Goal: Communication & Community: Answer question/provide support

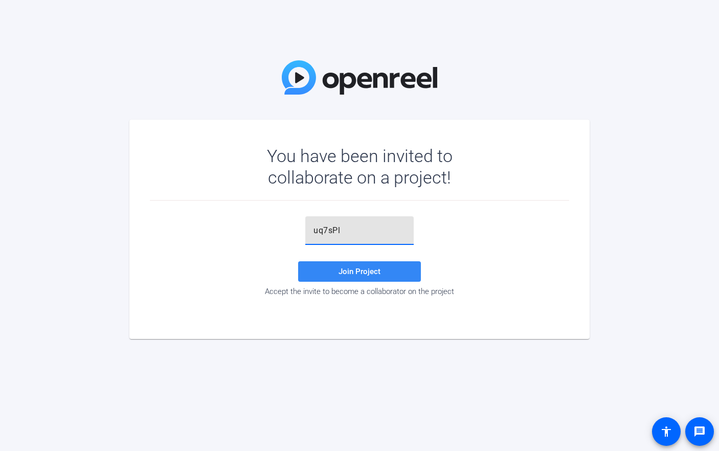
type input "uq7sPl"
click at [338, 270] on span "Join Project" at bounding box center [359, 271] width 42 height 9
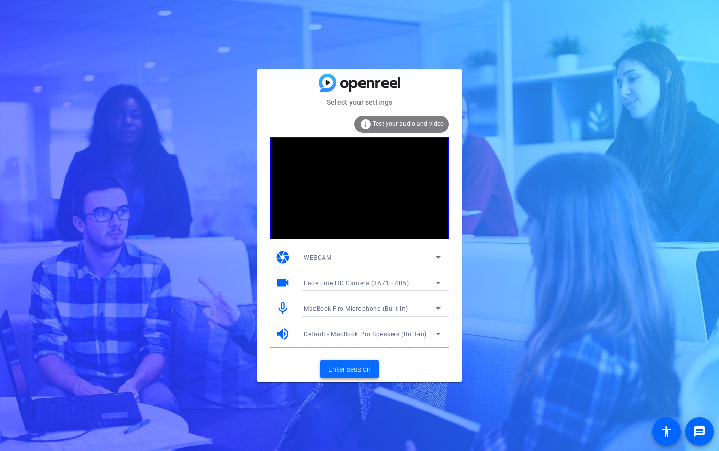
click at [344, 371] on span "Enter session" at bounding box center [349, 369] width 42 height 11
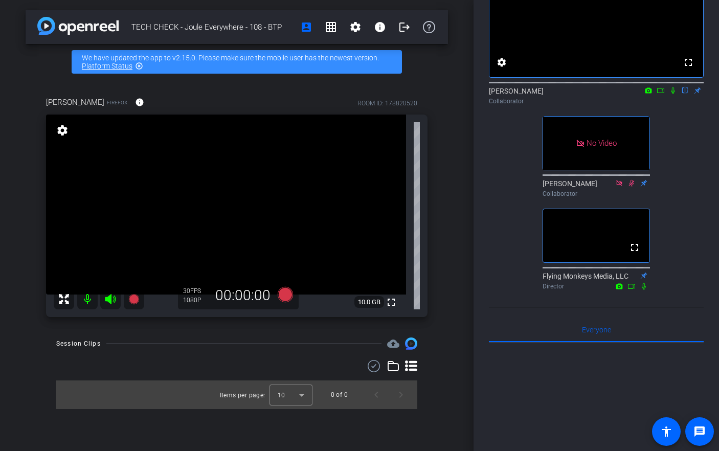
scroll to position [63, 0]
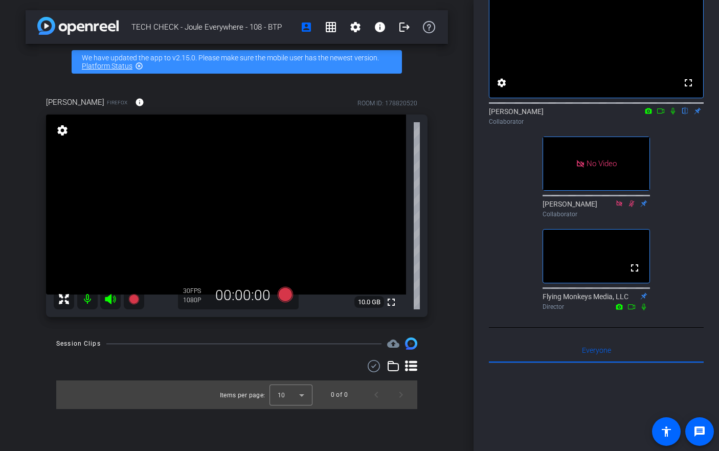
click at [671, 115] on icon at bounding box center [673, 110] width 8 height 7
click at [670, 115] on icon at bounding box center [673, 110] width 8 height 7
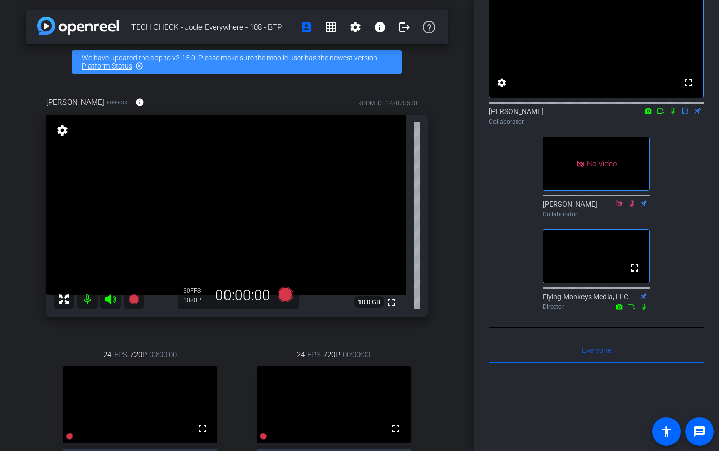
click at [674, 115] on icon at bounding box center [673, 110] width 8 height 7
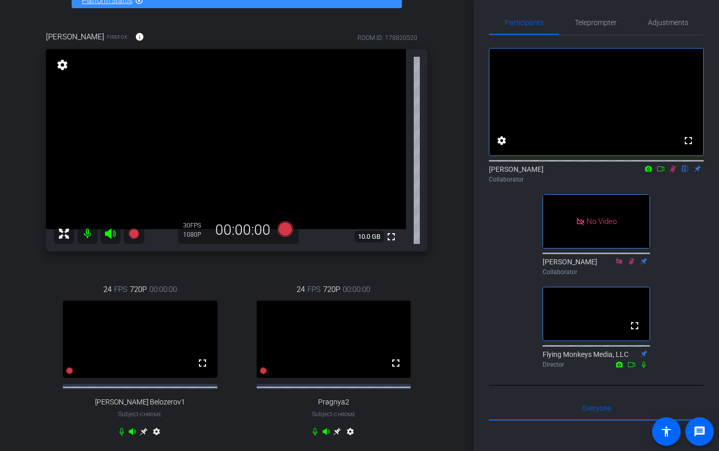
scroll to position [67, 0]
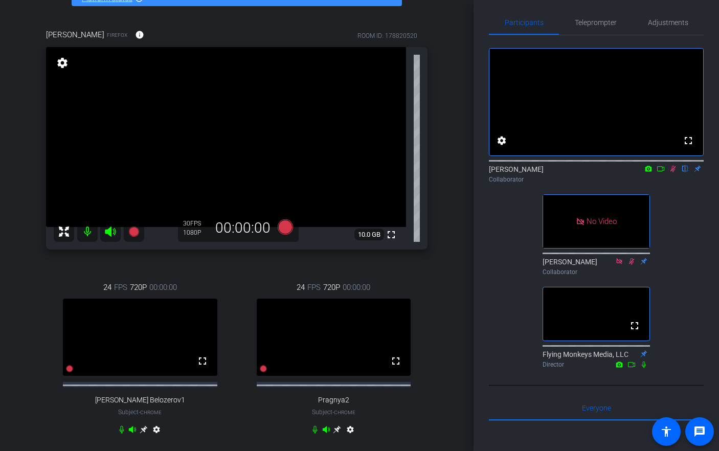
click at [672, 173] on mat-icon at bounding box center [673, 168] width 12 height 9
click at [673, 172] on icon at bounding box center [673, 169] width 4 height 7
click at [659, 172] on icon at bounding box center [661, 168] width 8 height 7
click at [684, 172] on icon at bounding box center [686, 169] width 6 height 7
click at [674, 171] on icon at bounding box center [673, 169] width 6 height 6
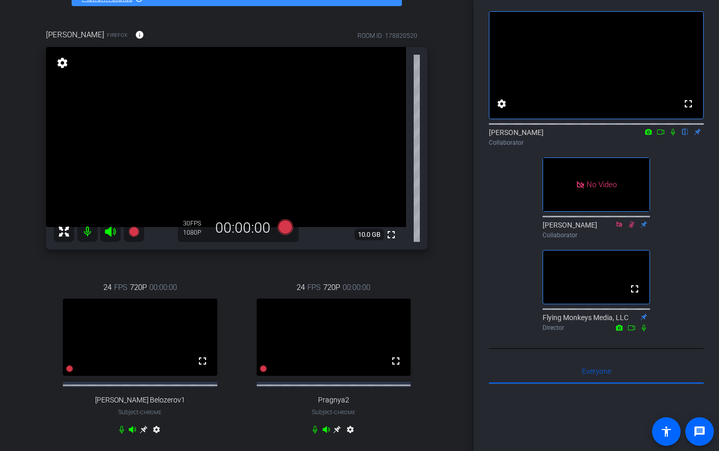
scroll to position [0, 0]
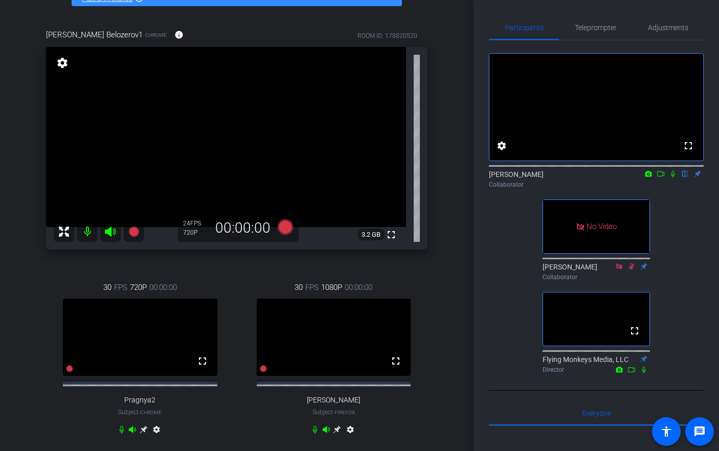
click at [453, 126] on div "TECH CHECK - Joule Everywhere - 108 - BTP account_box grid_on settings info log…" at bounding box center [236, 158] width 473 height 451
click at [684, 225] on div "fullscreen settings [PERSON_NAME] flip Collaborator No Video [PERSON_NAME] Coll…" at bounding box center [596, 208] width 215 height 337
click at [672, 177] on icon at bounding box center [673, 174] width 4 height 7
click at [670, 177] on icon at bounding box center [673, 173] width 8 height 7
click at [680, 275] on div "fullscreen settings [PERSON_NAME] flip Collaborator No Video [PERSON_NAME] Coll…" at bounding box center [596, 208] width 215 height 337
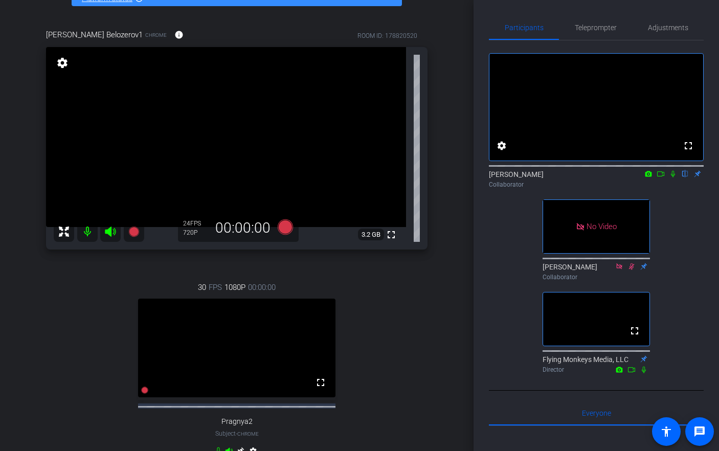
click at [672, 177] on icon at bounding box center [673, 173] width 8 height 7
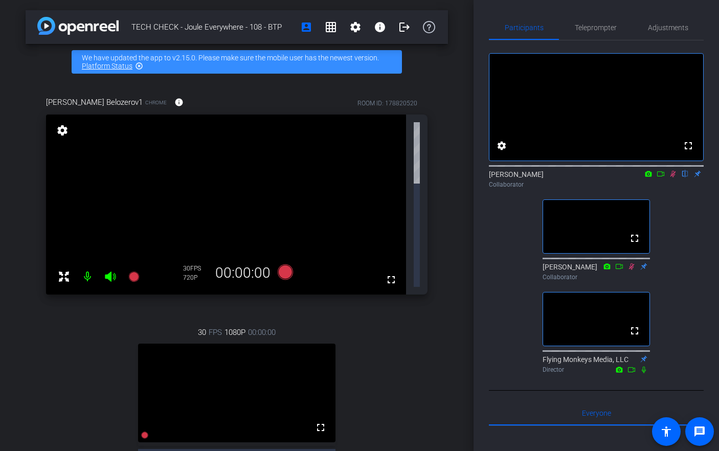
click at [461, 118] on div "TECH CHECK - Joule Everywhere - 108 - BTP account_box grid_on settings info log…" at bounding box center [236, 225] width 473 height 451
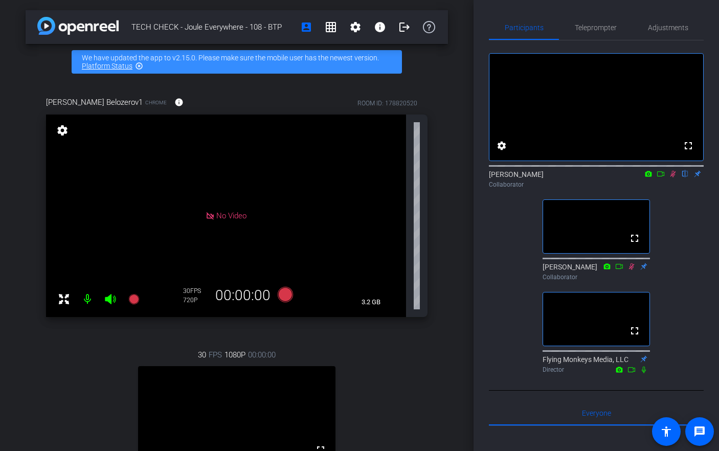
click at [428, 177] on div "[PERSON_NAME] Belozerov1 Chrome info ROOM ID: 178820520 No Video settings 3.2 G…" at bounding box center [237, 317] width 422 height 474
click at [450, 180] on div "TECH CHECK - Joule Everywhere - 108 - BTP account_box grid_on settings info log…" at bounding box center [236, 225] width 473 height 451
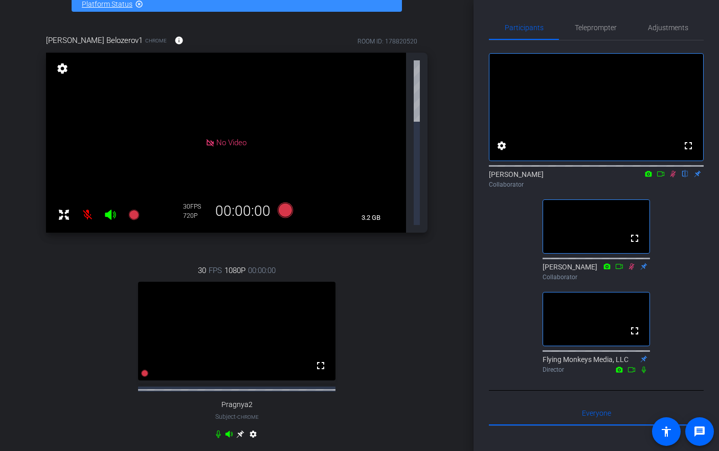
click at [670, 177] on icon at bounding box center [673, 173] width 8 height 7
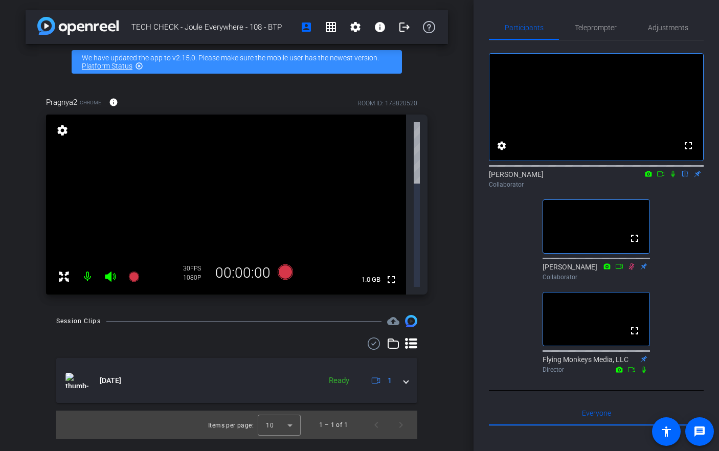
scroll to position [0, 0]
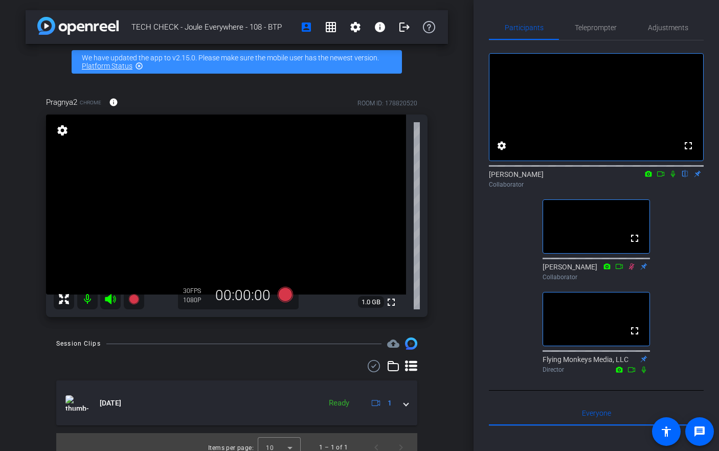
click at [457, 248] on div "TECH CHECK - Joule Everywhere - 108 - BTP account_box grid_on settings info log…" at bounding box center [236, 225] width 473 height 451
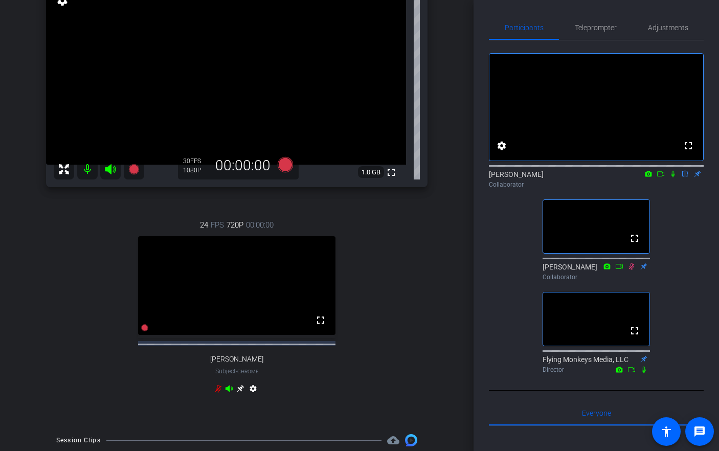
scroll to position [160, 0]
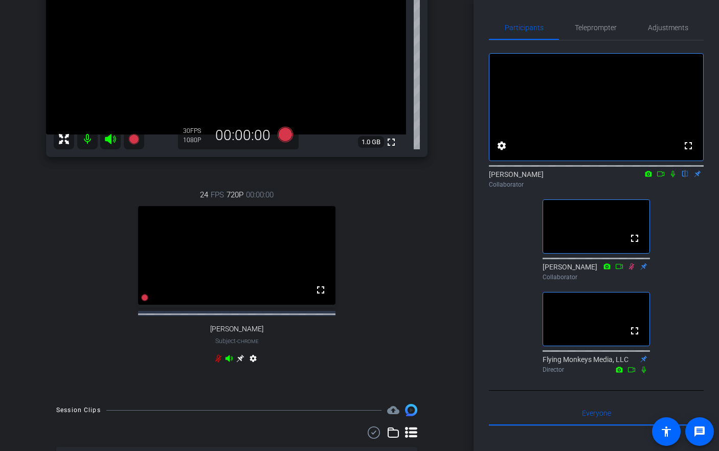
click at [424, 280] on div "24 FPS 720P 00:00:00 fullscreen [PERSON_NAME] Subject - Chrome settings" at bounding box center [236, 277] width 381 height 211
click at [435, 282] on div "Pragnya2 Chrome info ROOM ID: 178820520 fullscreen settings 1.0 GB 30 FPS 1080P…" at bounding box center [237, 157] width 422 height 474
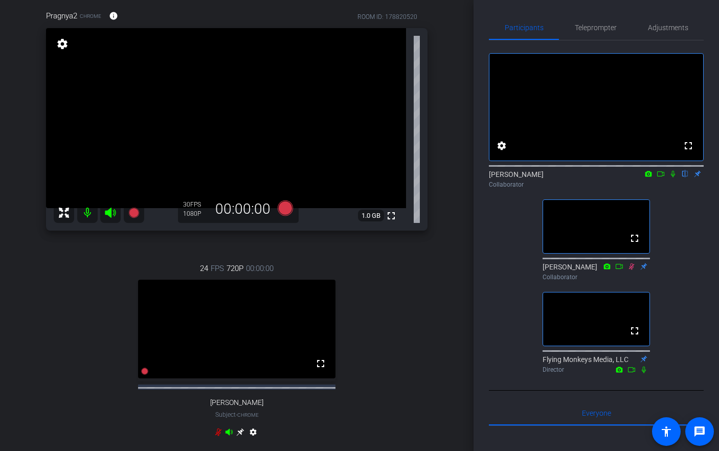
scroll to position [84, 0]
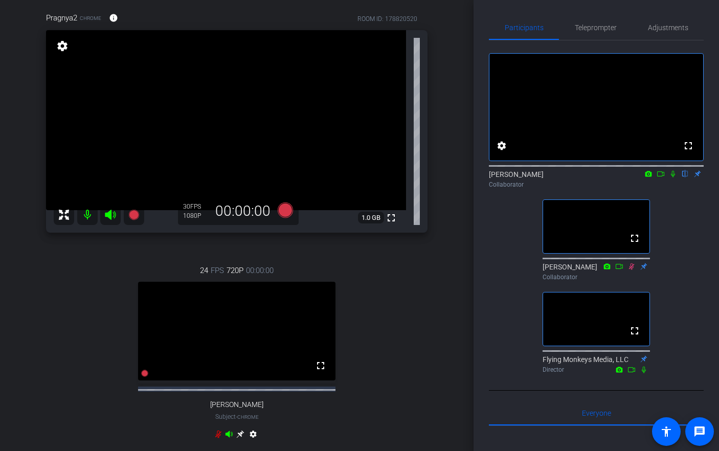
click at [290, 318] on video at bounding box center [236, 331] width 197 height 99
click at [669, 33] on span "Adjustments" at bounding box center [668, 27] width 40 height 25
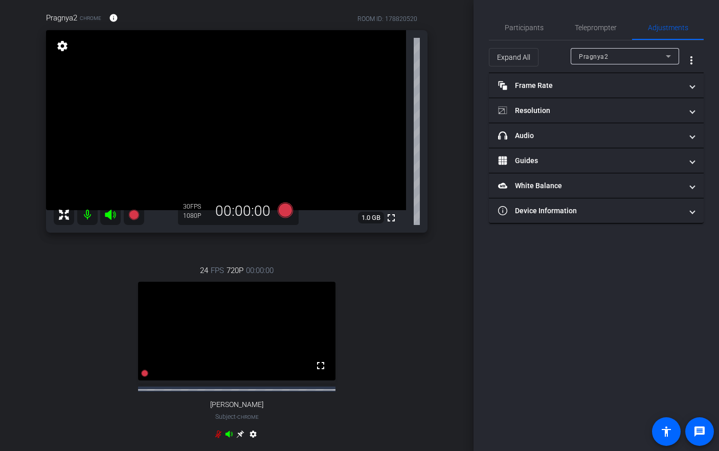
click at [601, 54] on span "Pragnya2" at bounding box center [593, 56] width 29 height 7
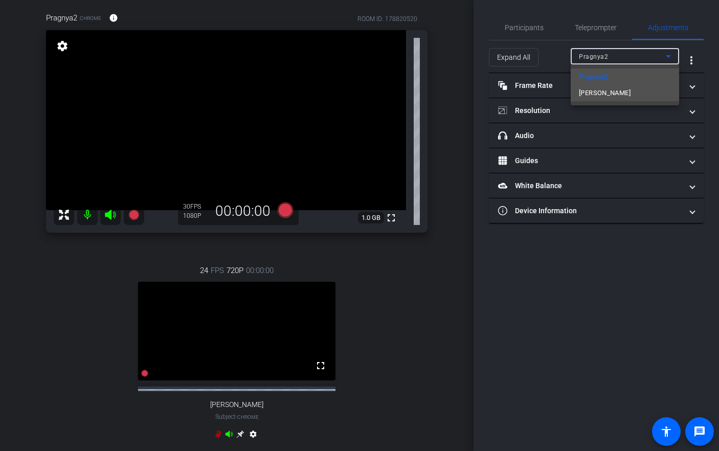
click at [597, 94] on mat-option "[PERSON_NAME]" at bounding box center [625, 93] width 108 height 16
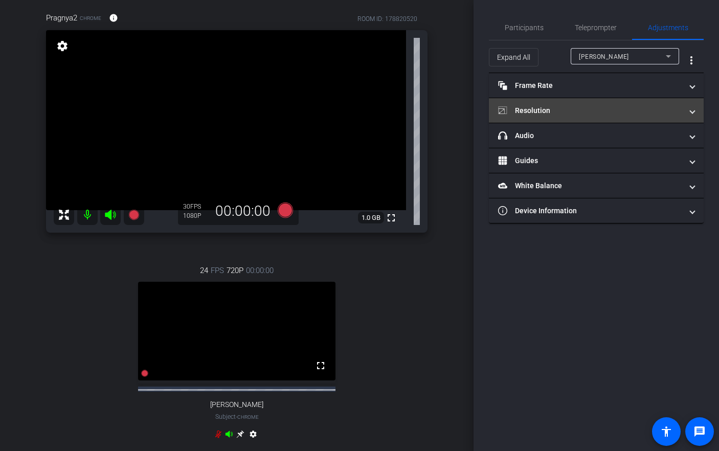
click at [582, 102] on mat-expansion-panel-header "Resolution" at bounding box center [596, 110] width 215 height 25
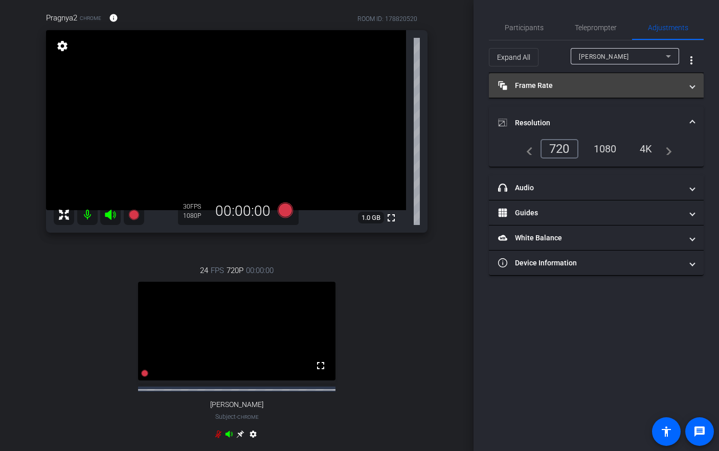
click at [586, 80] on mat-panel-title "Frame Rate Frame Rate" at bounding box center [590, 85] width 184 height 11
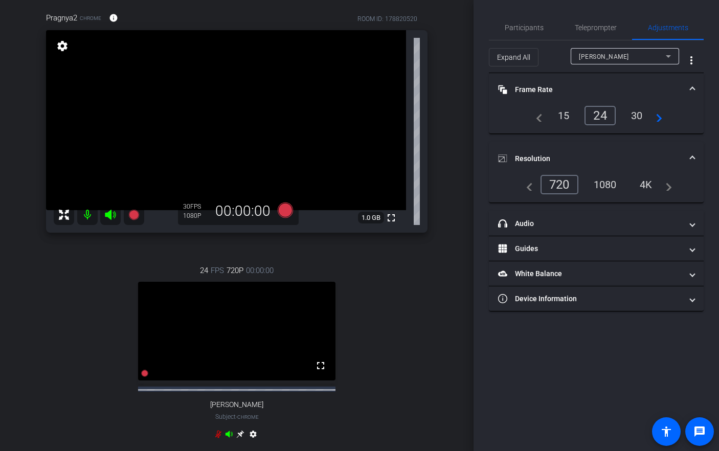
click at [607, 192] on div "1080" at bounding box center [605, 184] width 38 height 17
click at [608, 185] on div "1080" at bounding box center [605, 184] width 38 height 17
click at [461, 348] on div "TECH CHECK - Joule Everywhere - 108 - BTP account_box grid_on settings info log…" at bounding box center [236, 141] width 473 height 451
click at [456, 243] on div "TECH CHECK - Joule Everywhere - 108 - BTP account_box grid_on settings info log…" at bounding box center [236, 141] width 473 height 451
click at [630, 120] on div "30" at bounding box center [636, 115] width 27 height 17
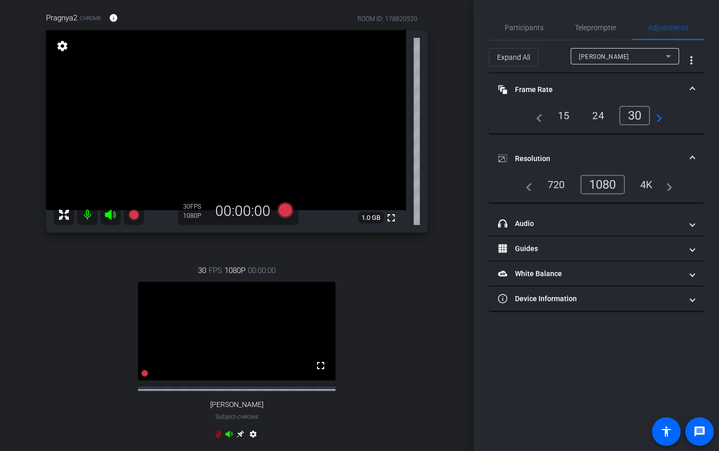
click at [459, 208] on div "TECH CHECK - Joule Everywhere - 108 - BTP account_box grid_on settings info log…" at bounding box center [236, 141] width 473 height 451
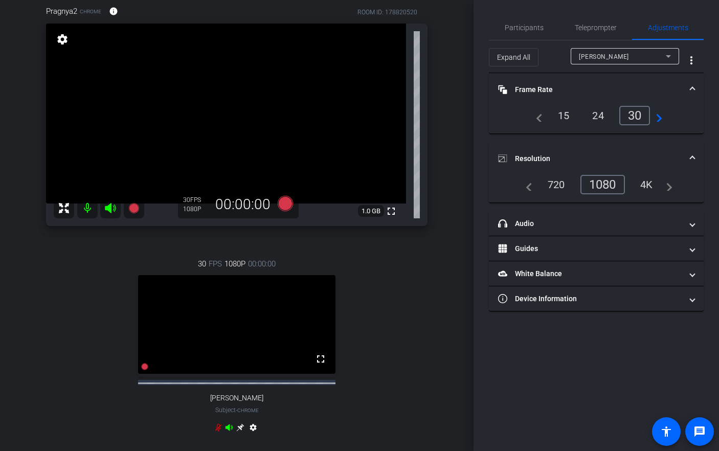
scroll to position [96, 0]
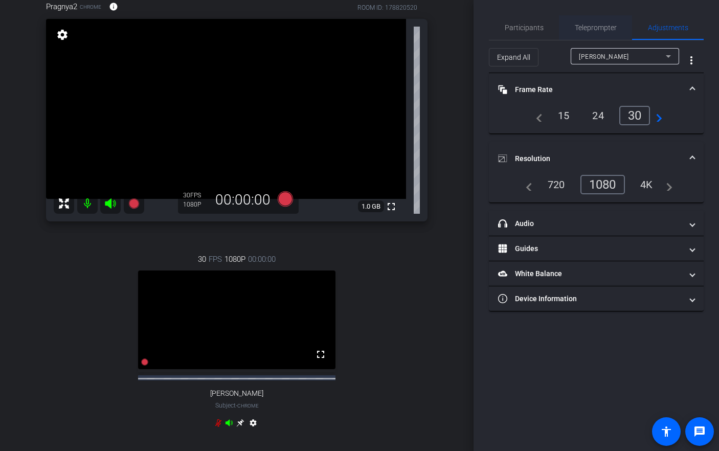
click at [597, 29] on span "Teleprompter" at bounding box center [596, 27] width 42 height 7
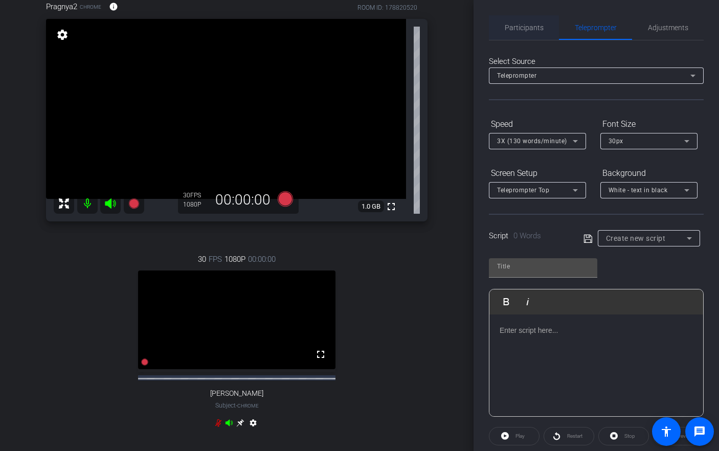
click at [493, 27] on div "Participants" at bounding box center [524, 27] width 70 height 25
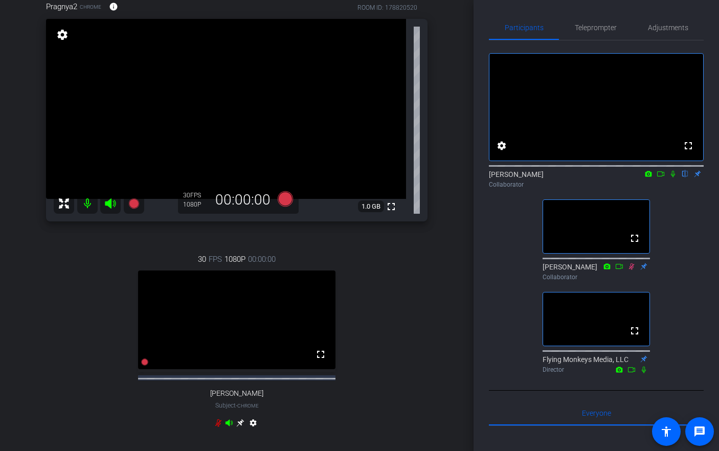
click at [444, 180] on div "Pragnya2 Chrome info ROOM ID: 178820520 fullscreen settings 1.0 GB 30 FPS 1080P…" at bounding box center [237, 221] width 422 height 474
click at [671, 177] on icon at bounding box center [673, 173] width 8 height 7
click at [674, 224] on div "fullscreen settings [PERSON_NAME] flip Collaborator fullscreen [PERSON_NAME] Co…" at bounding box center [596, 208] width 215 height 337
click at [669, 177] on icon at bounding box center [673, 173] width 8 height 7
click at [673, 177] on icon at bounding box center [673, 174] width 4 height 7
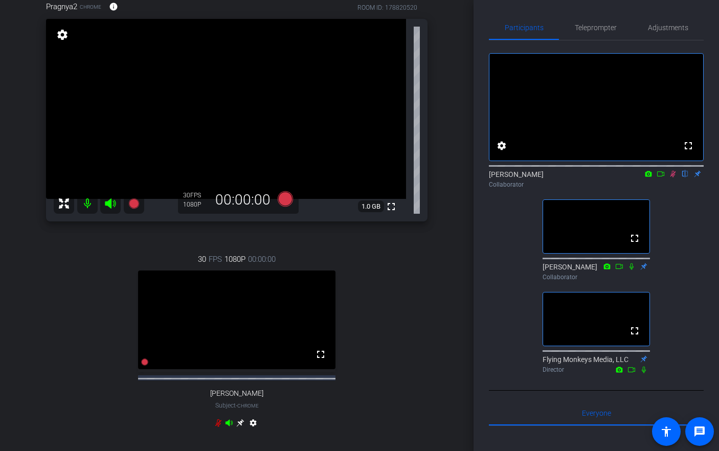
click at [675, 177] on icon at bounding box center [673, 173] width 8 height 7
click at [698, 233] on div "fullscreen settings [PERSON_NAME] flip Collaborator fullscreen [PERSON_NAME] Co…" at bounding box center [596, 208] width 215 height 337
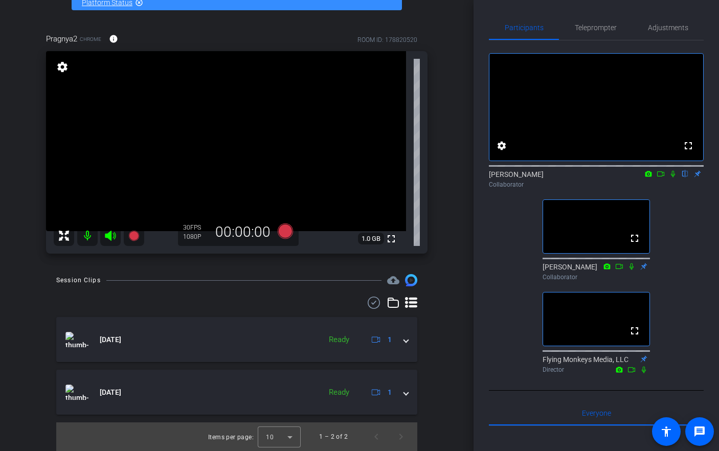
click at [672, 224] on div "fullscreen settings [PERSON_NAME] flip Collaborator fullscreen [PERSON_NAME] Co…" at bounding box center [596, 208] width 215 height 337
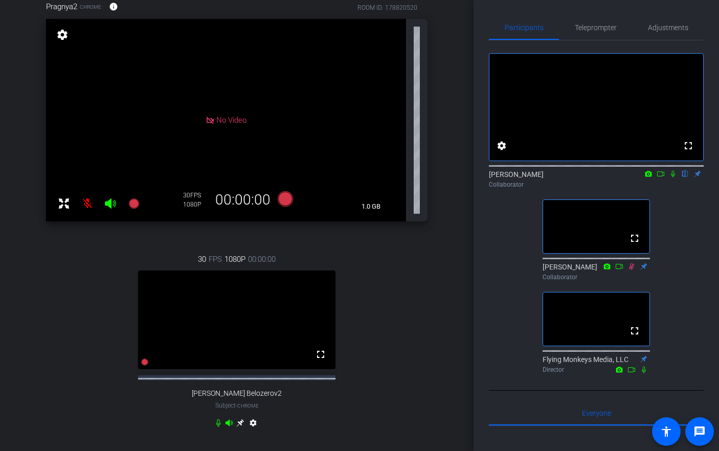
click at [238, 427] on icon at bounding box center [240, 423] width 8 height 8
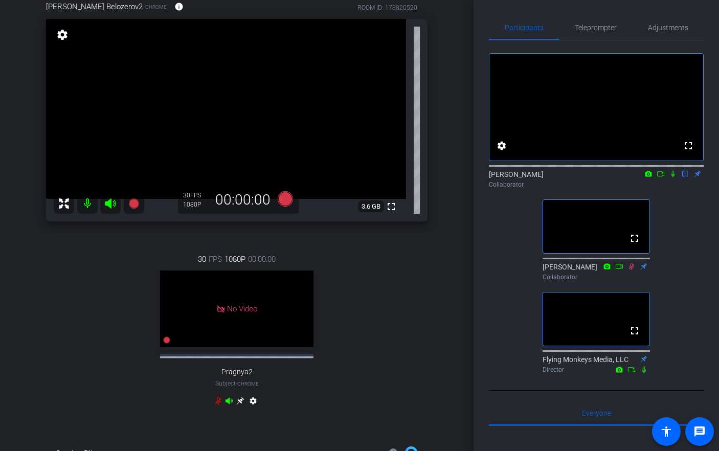
click at [454, 204] on div "TECH CHECK - Joule Everywhere - 108 - BTP account_box grid_on settings info log…" at bounding box center [236, 129] width 473 height 451
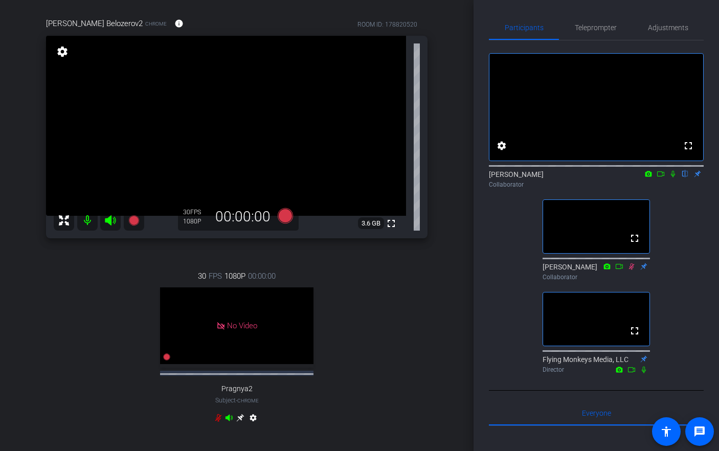
scroll to position [80, 0]
click at [453, 186] on div "TECH CHECK - Joule Everywhere - 108 - BTP account_box grid_on settings info log…" at bounding box center [236, 145] width 473 height 451
click at [446, 201] on div "[PERSON_NAME] Belozerov2 Chrome info ROOM ID: 178820520 fullscreen settings 3.6…" at bounding box center [237, 226] width 422 height 452
click at [446, 202] on div "[PERSON_NAME] Belozerov2 Chrome info ROOM ID: 178820520 fullscreen settings 3.6…" at bounding box center [237, 226] width 422 height 452
click at [455, 178] on div "TECH CHECK - Joule Everywhere - 108 - BTP account_box grid_on settings info log…" at bounding box center [236, 145] width 473 height 451
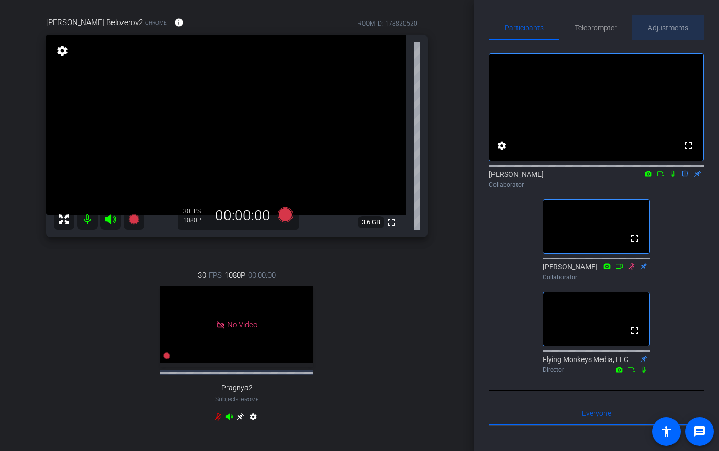
click at [652, 38] on span "Adjustments" at bounding box center [668, 27] width 40 height 25
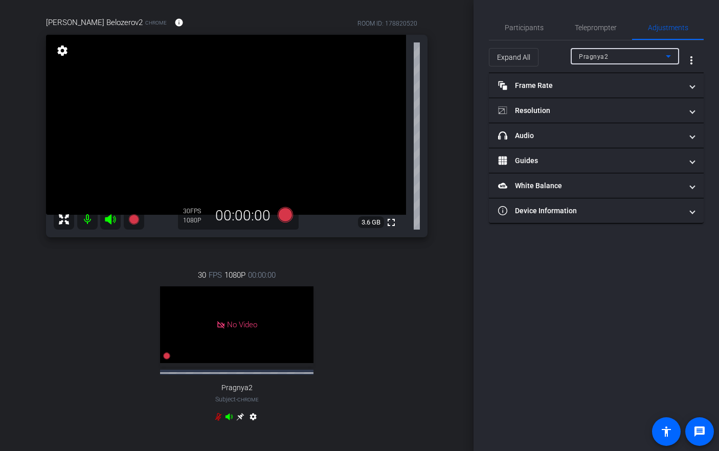
click at [608, 54] on div "Pragnya2" at bounding box center [622, 56] width 87 height 13
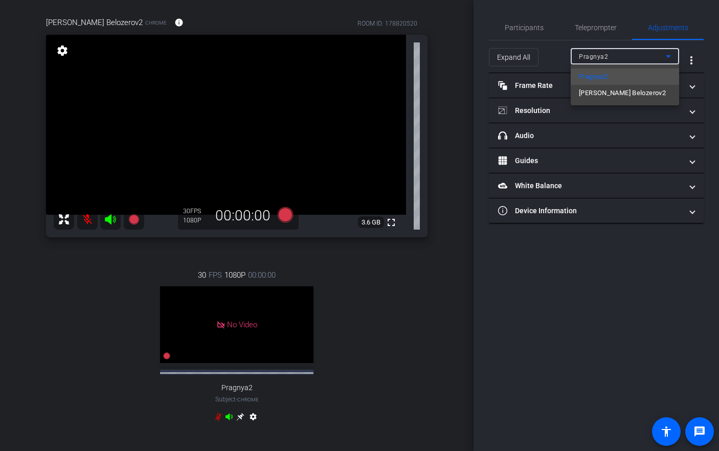
click at [602, 103] on div "Pragnya2 [PERSON_NAME] Belozerov2" at bounding box center [625, 84] width 108 height 41
click at [602, 95] on span "[PERSON_NAME] Belozerov2" at bounding box center [622, 93] width 87 height 12
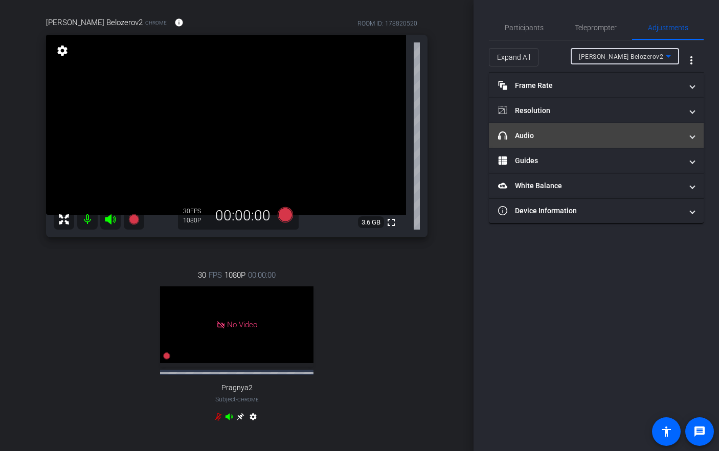
click at [551, 136] on mat-panel-title "headphone icon Audio" at bounding box center [590, 135] width 184 height 11
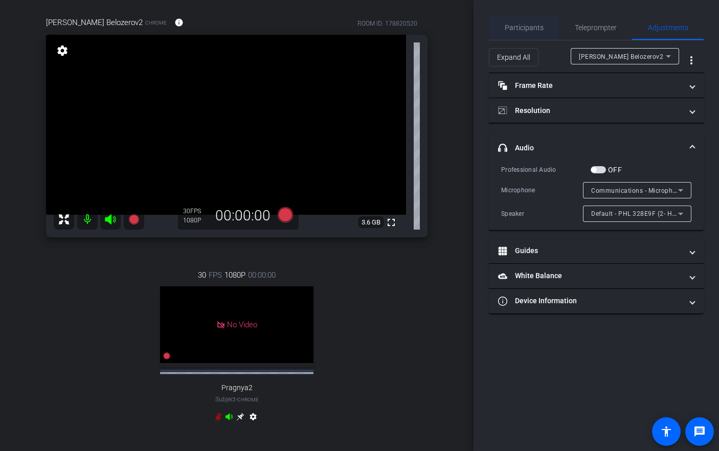
click at [534, 30] on span "Participants" at bounding box center [524, 27] width 39 height 7
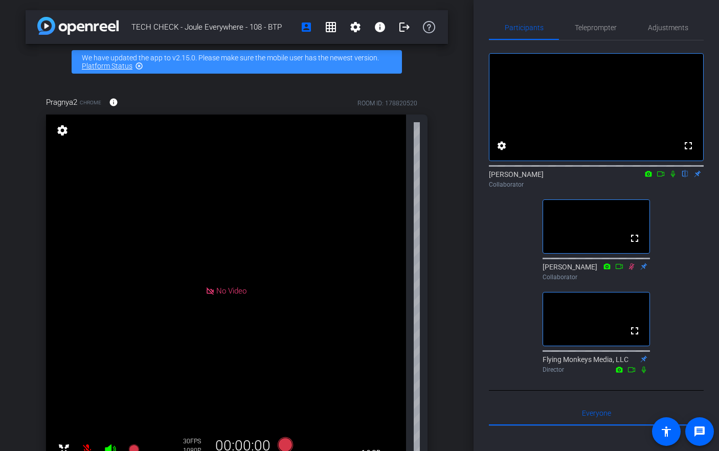
scroll to position [19, 0]
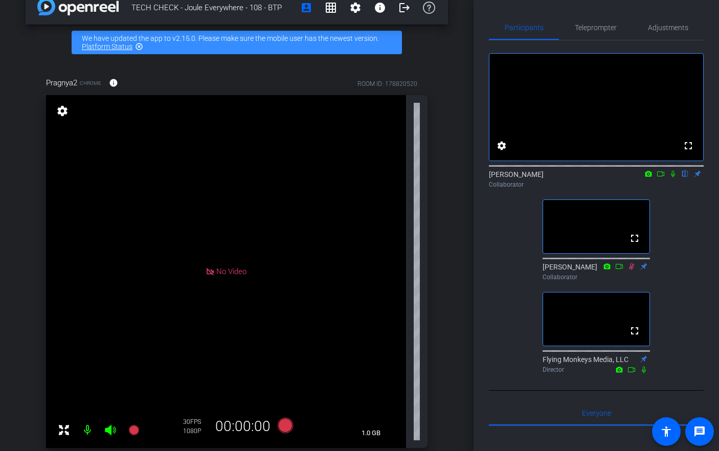
click at [18, 285] on div "TECH CHECK - Joule Everywhere - 108 - BTP account_box grid_on settings info log…" at bounding box center [236, 206] width 473 height 451
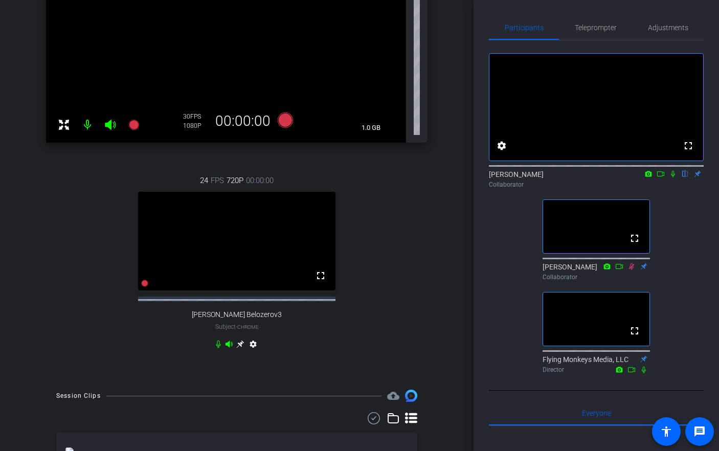
scroll to position [339, 0]
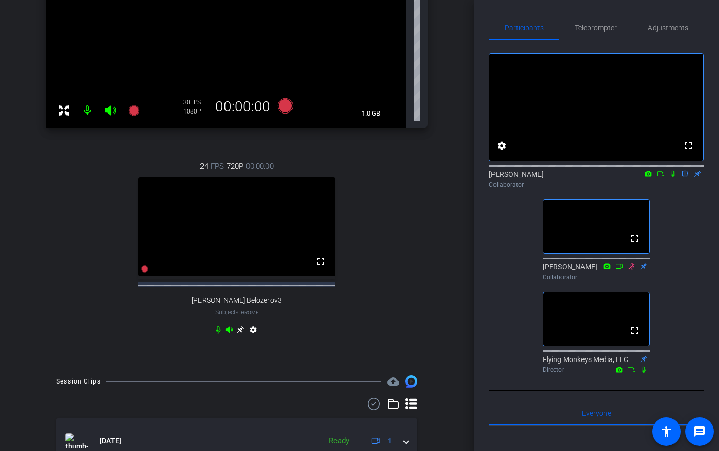
click at [236, 334] on icon at bounding box center [240, 330] width 8 height 8
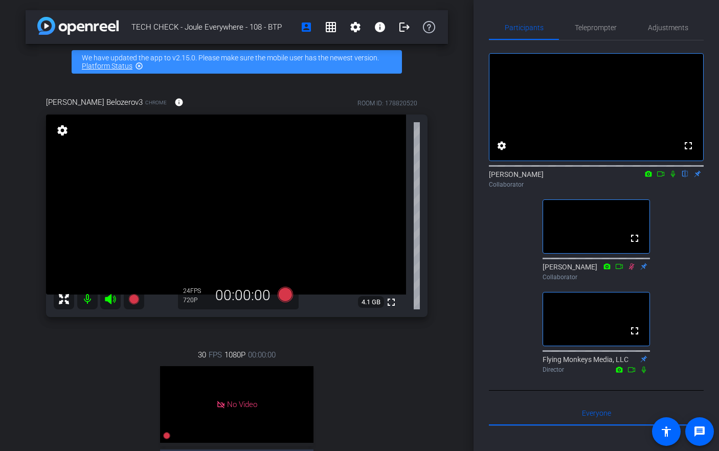
scroll to position [66, 0]
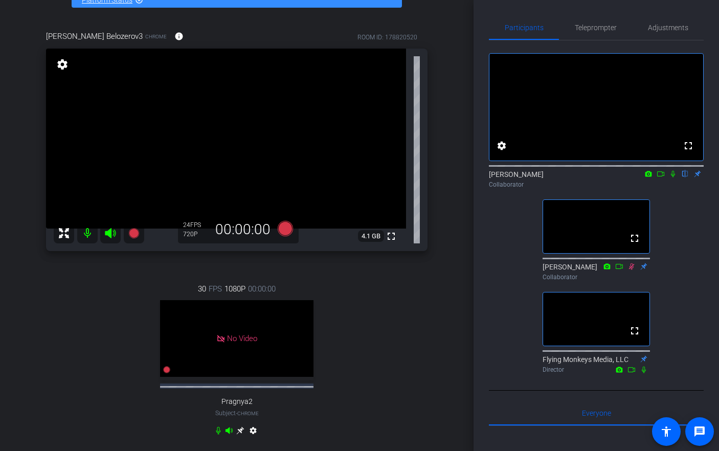
click at [441, 186] on div "[PERSON_NAME] Belozerov3 Chrome info ROOM ID: 178820520 fullscreen settings 4.1…" at bounding box center [237, 240] width 422 height 452
click at [618, 22] on div "Teleprompter" at bounding box center [595, 27] width 73 height 25
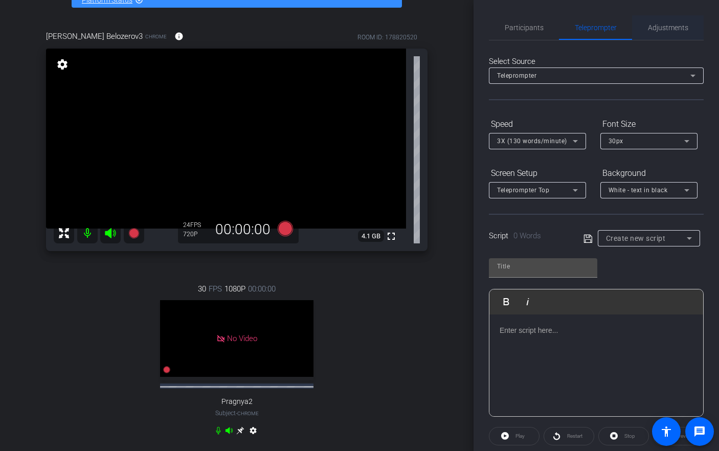
click at [644, 31] on div "Adjustments" at bounding box center [668, 27] width 72 height 25
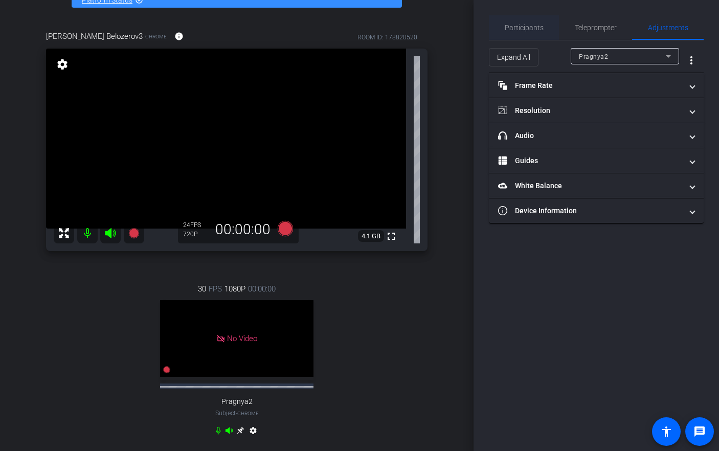
click at [529, 29] on span "Participants" at bounding box center [524, 27] width 39 height 7
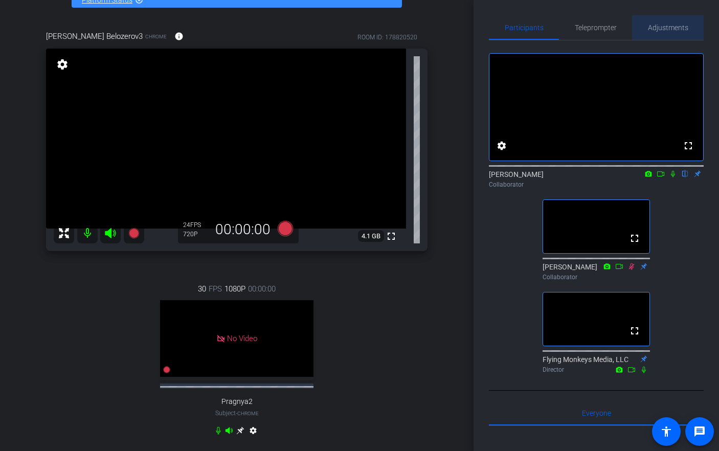
click at [648, 33] on span "Adjustments" at bounding box center [668, 27] width 40 height 25
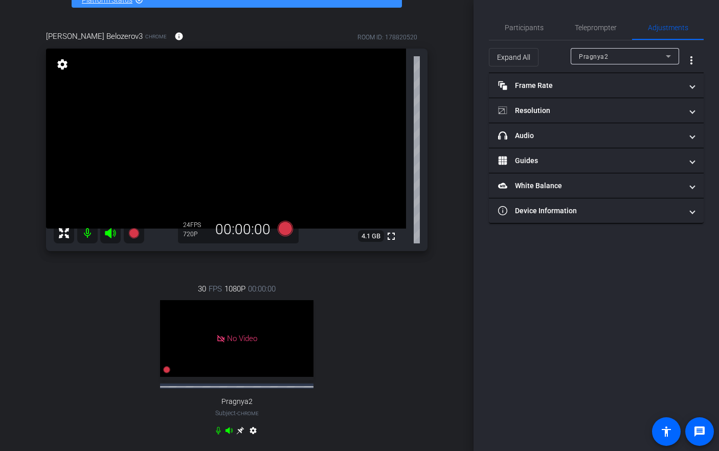
click at [624, 56] on div "Pragnya2" at bounding box center [622, 56] width 87 height 13
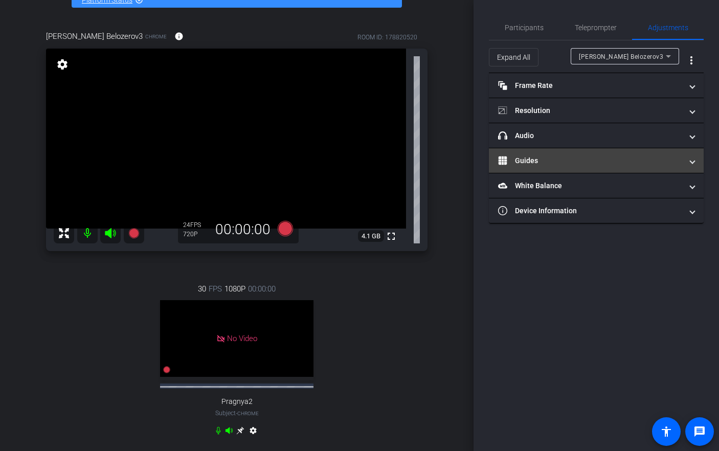
click at [564, 149] on mat-expansion-panel-header "Guides" at bounding box center [596, 160] width 215 height 25
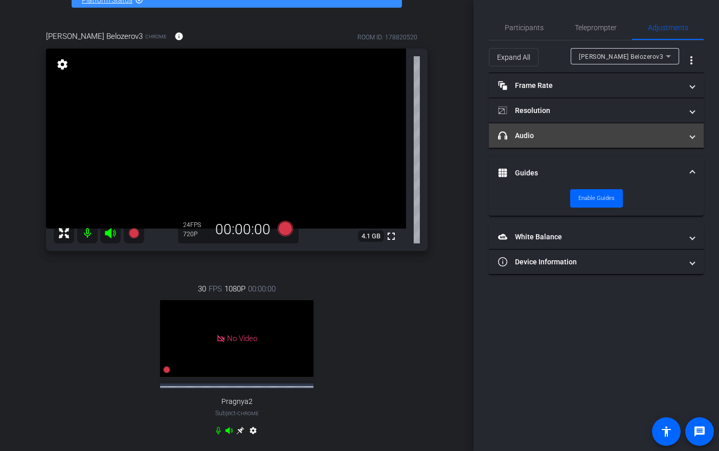
click at [574, 135] on mat-panel-title "headphone icon Audio" at bounding box center [590, 135] width 184 height 11
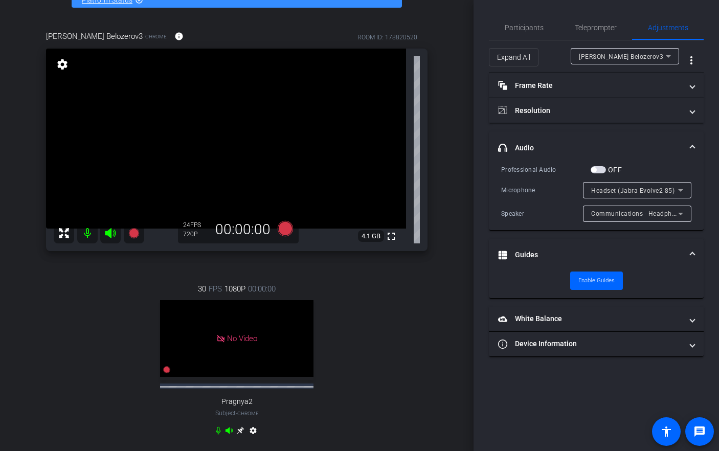
click at [681, 189] on icon at bounding box center [680, 190] width 12 height 12
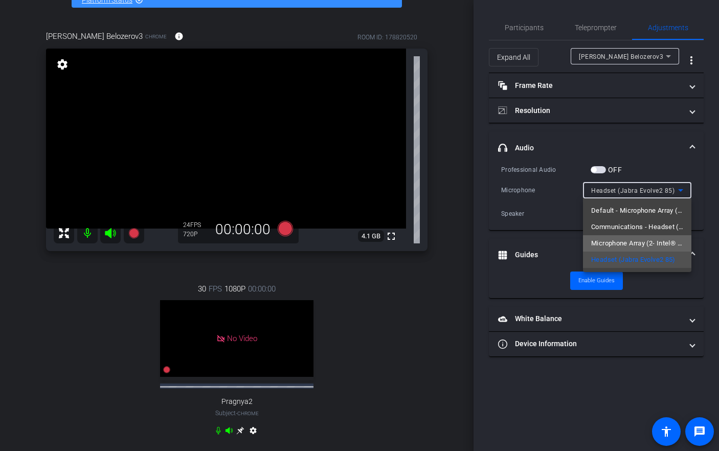
click at [661, 240] on span "Microphone Array (2- Intel® Smart Sound Technologie für digitale Mikrofone)" at bounding box center [637, 243] width 92 height 12
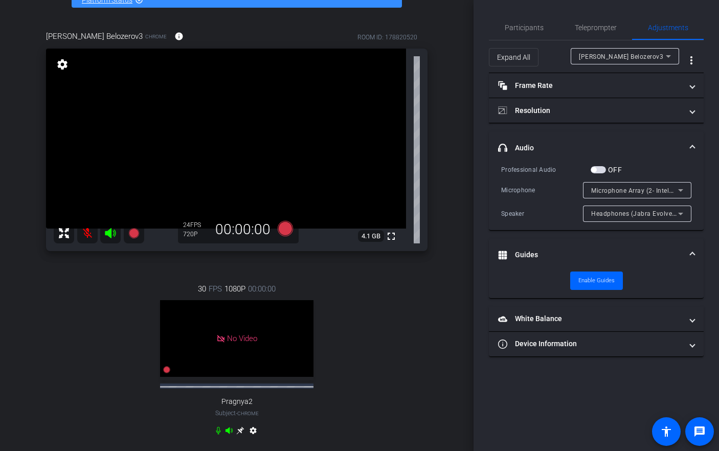
click at [698, 179] on div "Professional Audio OFF Microphone Microphone Array (2- Intel® Smart Sound Techn…" at bounding box center [596, 197] width 215 height 66
click at [510, 34] on span "Participants" at bounding box center [524, 27] width 39 height 25
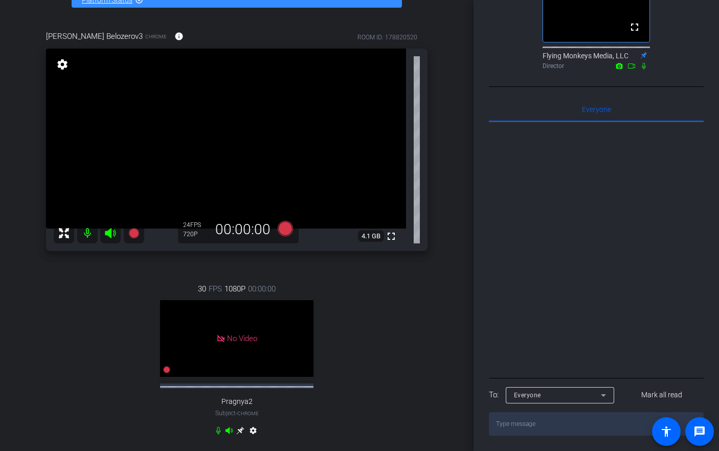
scroll to position [376, 0]
click at [542, 427] on textarea at bounding box center [596, 424] width 215 height 24
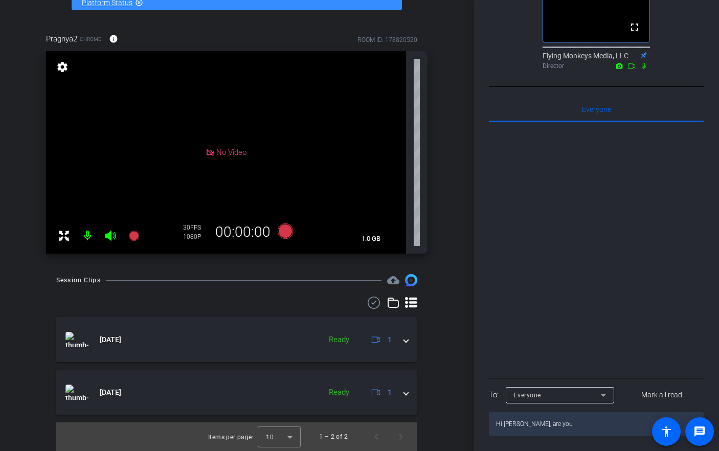
scroll to position [0, 0]
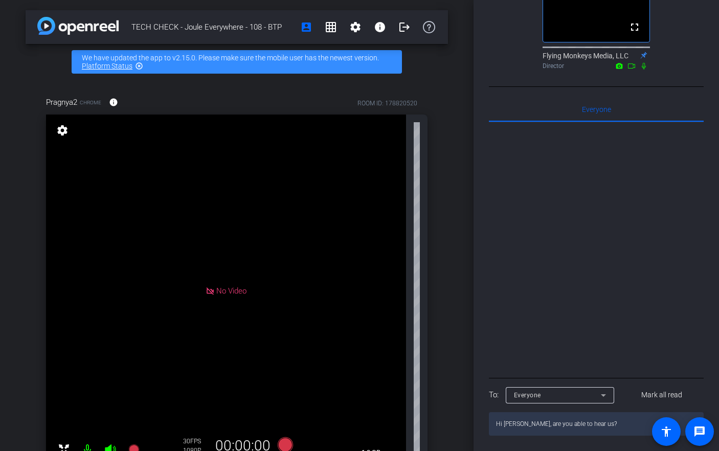
type textarea "Hi [PERSON_NAME], are you able to hear us?"
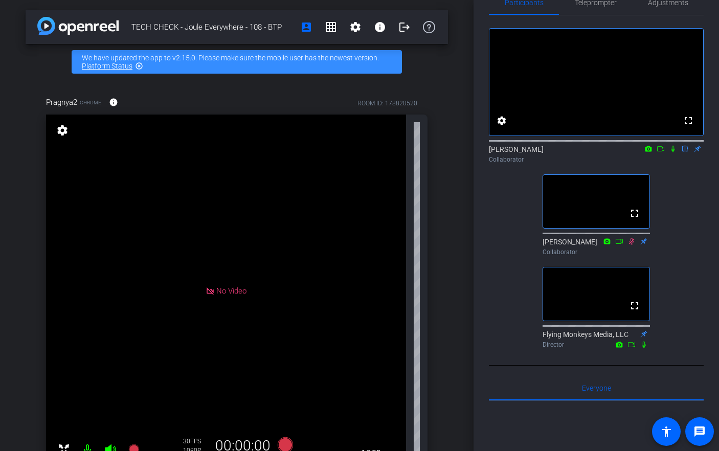
click at [138, 67] on mat-icon "highlight_off" at bounding box center [139, 66] width 8 height 8
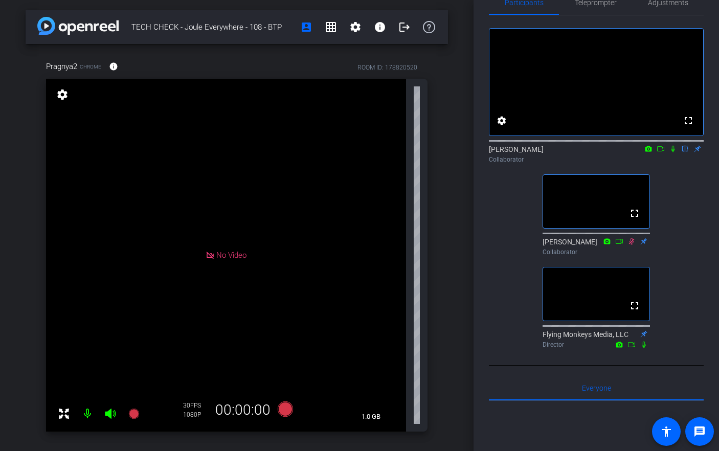
click at [464, 299] on div "TECH CHECK - Joule Everywhere - 108 - BTP account_box grid_on settings info log…" at bounding box center [236, 225] width 473 height 451
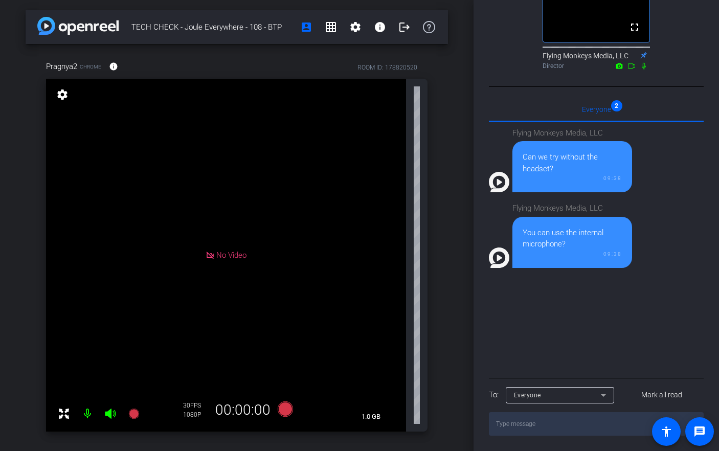
scroll to position [372, 0]
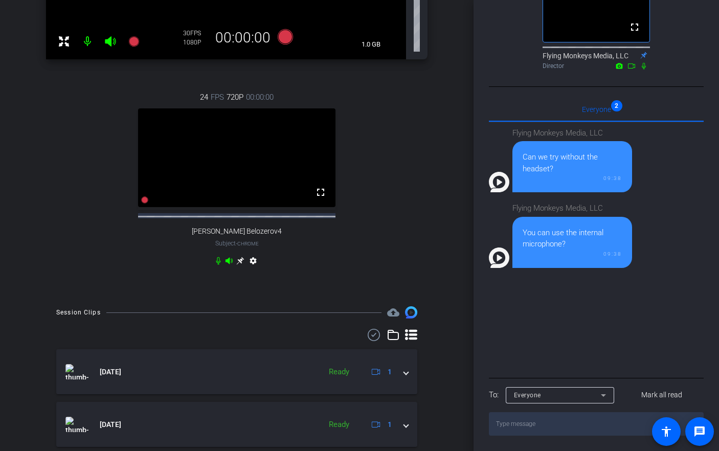
click at [239, 265] on icon at bounding box center [240, 261] width 8 height 8
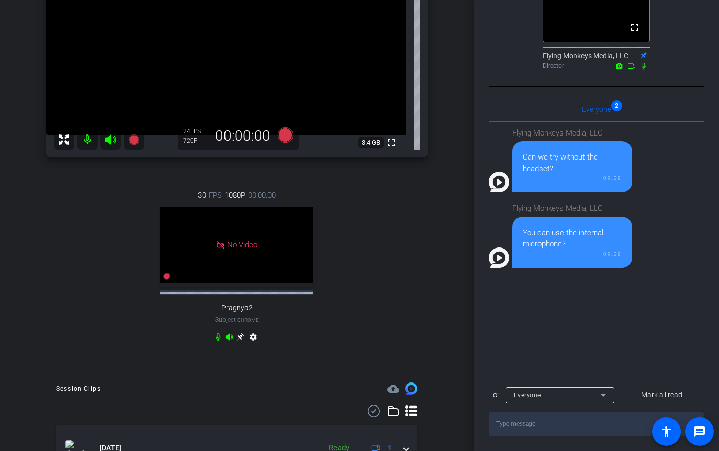
scroll to position [0, 0]
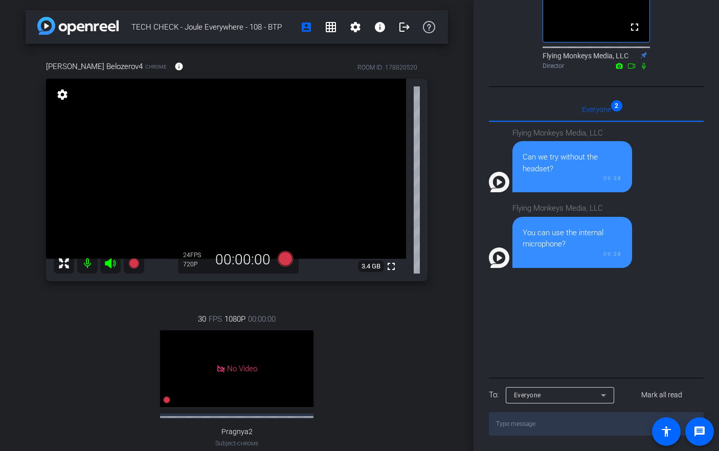
click at [456, 161] on div "TECH CHECK - Joule Everywhere - 108 - BTP account_box grid_on settings info log…" at bounding box center [236, 225] width 473 height 451
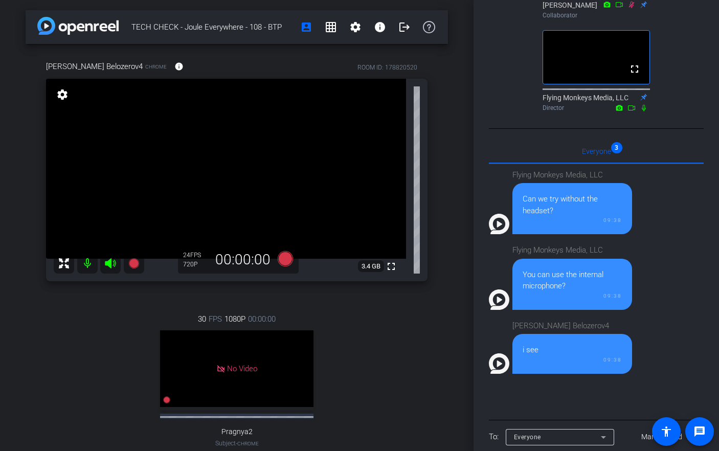
scroll to position [376, 0]
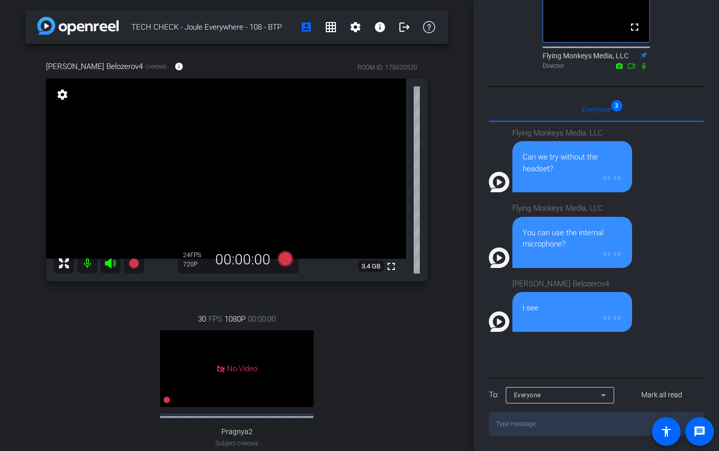
click at [512, 418] on textarea at bounding box center [596, 424] width 215 height 24
click at [514, 422] on textarea at bounding box center [596, 424] width 215 height 24
type textarea "Can you turn off Bluetooth on your computer entirely?"
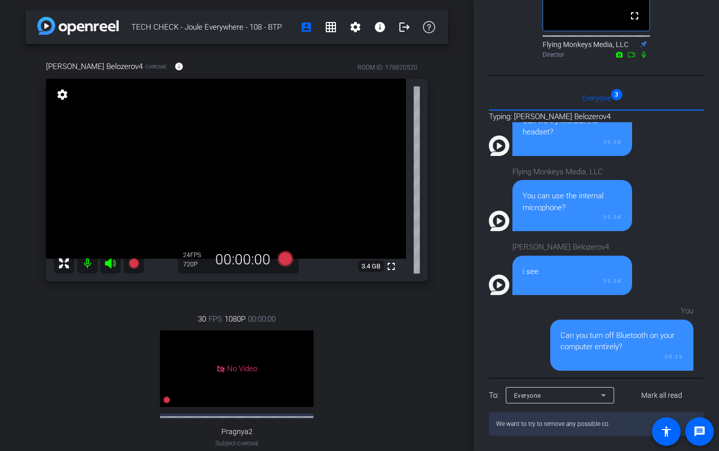
scroll to position [101, 0]
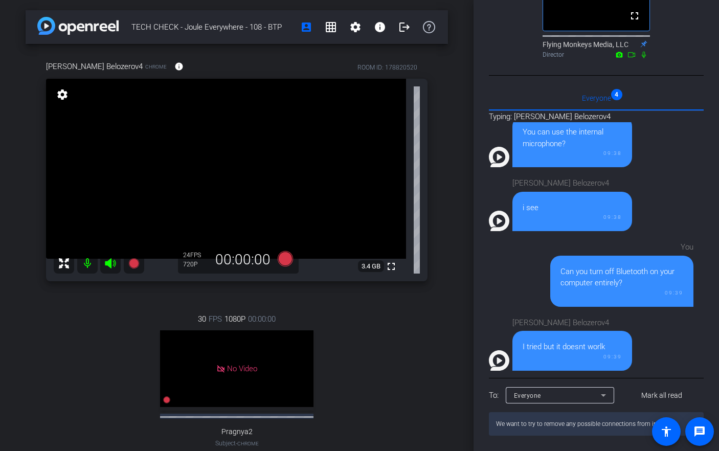
type textarea "We want to try to remove any possible connections from inte"
click at [466, 367] on div "TECH CHECK - Joule Everywhere - 108 - BTP account_box grid_on settings info log…" at bounding box center [236, 225] width 473 height 451
click at [465, 185] on div "TECH CHECK - Joule Everywhere - 108 - BTP account_box grid_on settings info log…" at bounding box center [236, 225] width 473 height 451
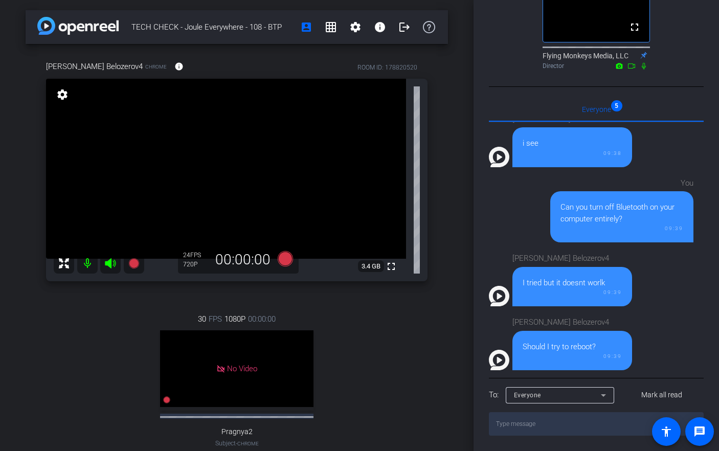
scroll to position [376, 0]
click at [555, 426] on textarea at bounding box center [596, 424] width 215 height 24
type textarea "Y"
type textarea "Do you have a cell phone that we could try?"
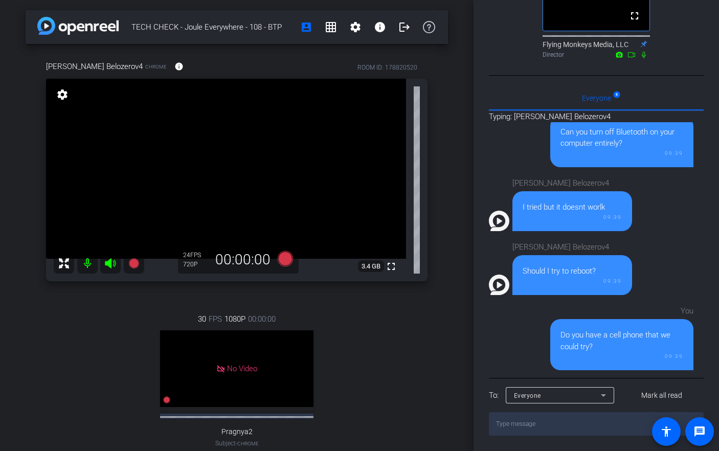
scroll to position [304, 0]
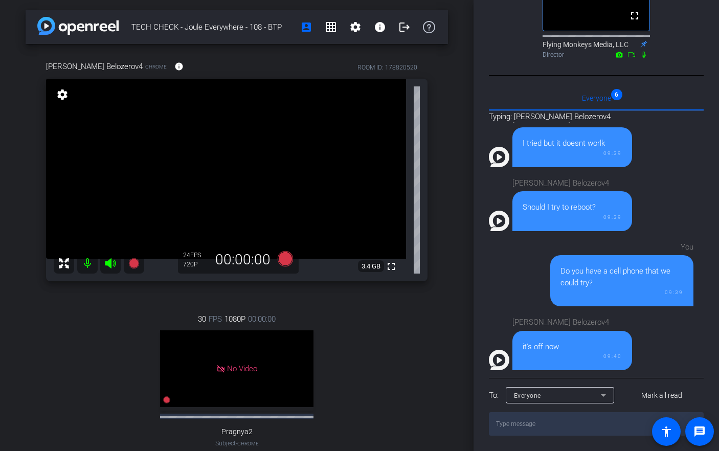
click at [459, 214] on div "TECH CHECK - Joule Everywhere - 108 - BTP account_box grid_on settings info log…" at bounding box center [236, 225] width 473 height 451
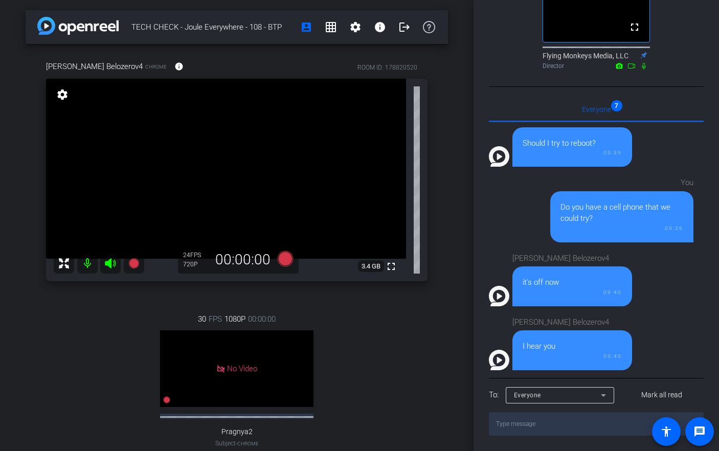
click at [464, 241] on div "TECH CHECK - Joule Everywhere - 108 - BTP account_box grid_on settings info log…" at bounding box center [236, 225] width 473 height 451
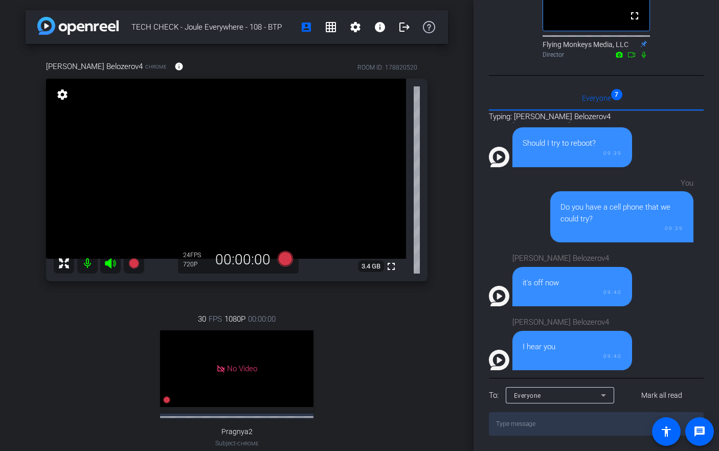
click at [460, 266] on div "TECH CHECK - Joule Everywhere - 108 - BTP account_box grid_on settings info log…" at bounding box center [236, 225] width 473 height 451
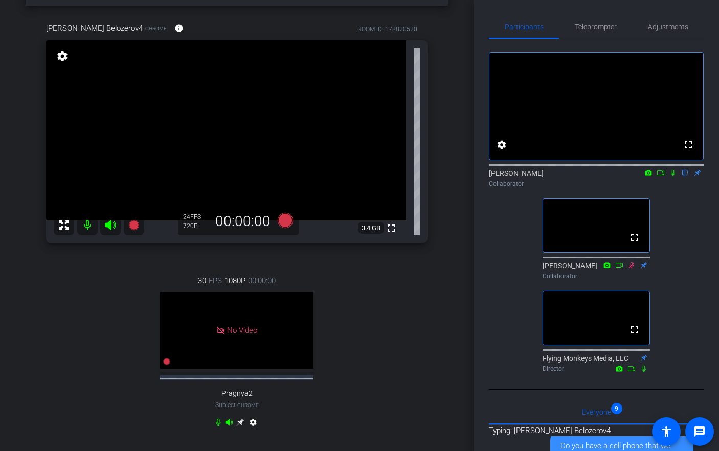
scroll to position [519, 0]
click at [471, 78] on div "TECH CHECK - Joule Everywhere - 108 - BTP account_box grid_on settings info log…" at bounding box center [236, 187] width 473 height 451
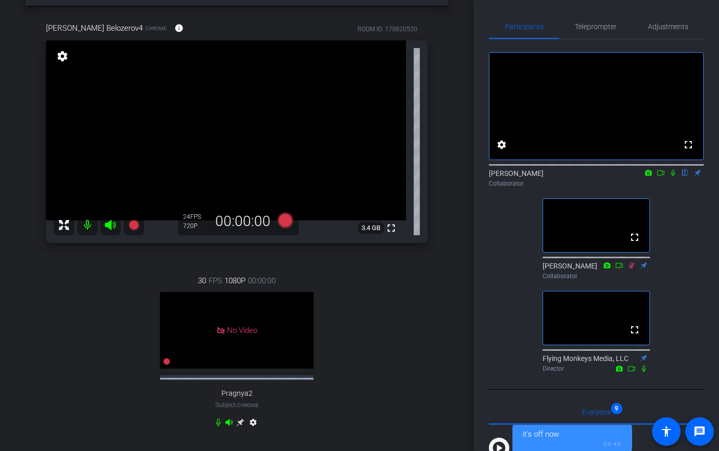
click at [463, 144] on div "TECH CHECK - Joule Everywhere - 108 - BTP account_box grid_on settings info log…" at bounding box center [236, 187] width 473 height 451
click at [463, 215] on div "TECH CHECK - Joule Everywhere - 108 - BTP account_box grid_on settings info log…" at bounding box center [236, 187] width 473 height 451
click at [455, 226] on div "TECH CHECK - Joule Everywhere - 108 - BTP account_box grid_on settings info log…" at bounding box center [236, 187] width 473 height 451
click at [455, 151] on div "TECH CHECK - Joule Everywhere - 108 - BTP account_box grid_on settings info log…" at bounding box center [236, 187] width 473 height 451
click at [472, 175] on div "TECH CHECK - Joule Everywhere - 108 - BTP account_box grid_on settings info log…" at bounding box center [236, 187] width 473 height 451
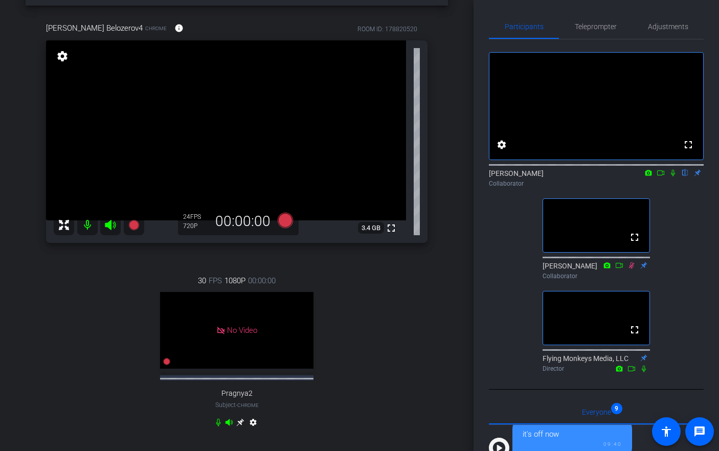
click at [462, 165] on div "TECH CHECK - Joule Everywhere - 108 - BTP account_box grid_on settings info log…" at bounding box center [236, 187] width 473 height 451
click at [503, 305] on div "fullscreen settings [PERSON_NAME] flip Collaborator fullscreen [PERSON_NAME] Co…" at bounding box center [596, 207] width 215 height 337
click at [688, 283] on div "fullscreen settings [PERSON_NAME] flip Collaborator fullscreen [PERSON_NAME] Co…" at bounding box center [596, 207] width 215 height 337
click at [697, 220] on div "fullscreen settings [PERSON_NAME] flip Collaborator fullscreen [PERSON_NAME] Co…" at bounding box center [596, 207] width 215 height 337
click at [667, 234] on div "fullscreen settings [PERSON_NAME] flip Collaborator fullscreen [PERSON_NAME] Co…" at bounding box center [596, 207] width 215 height 337
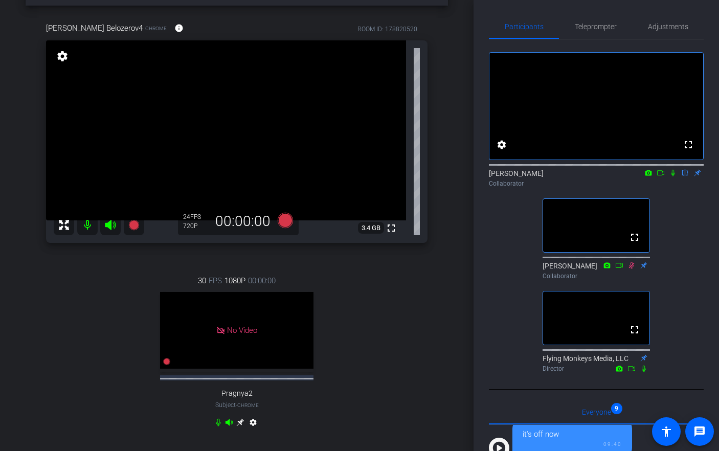
click at [478, 245] on div "Participants Teleprompter Adjustments fullscreen settings [PERSON_NAME] flip Co…" at bounding box center [595, 225] width 245 height 451
click at [469, 197] on div "TECH CHECK - Joule Everywhere - 108 - BTP account_box grid_on settings info log…" at bounding box center [236, 187] width 473 height 451
click at [453, 239] on div "TECH CHECK - Joule Everywhere - 108 - BTP account_box grid_on settings info log…" at bounding box center [236, 187] width 473 height 451
click at [461, 228] on div "TECH CHECK - Joule Everywhere - 108 - BTP account_box grid_on settings info log…" at bounding box center [236, 187] width 473 height 451
click at [450, 227] on div "TECH CHECK - Joule Everywhere - 108 - BTP account_box grid_on settings info log…" at bounding box center [236, 187] width 473 height 451
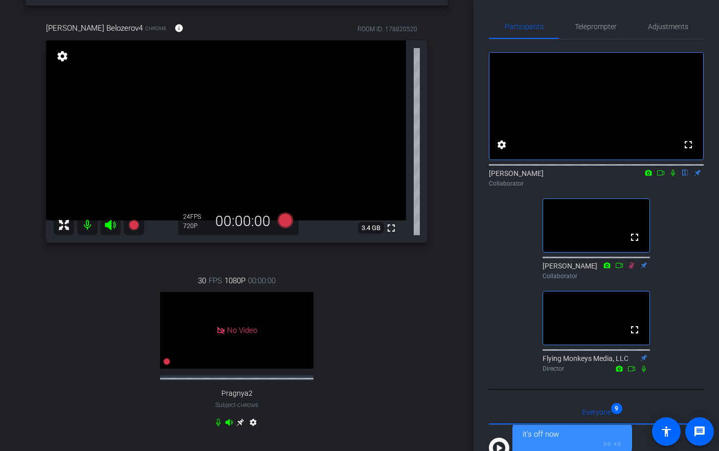
click at [458, 212] on div "TECH CHECK - Joule Everywhere - 108 - BTP account_box grid_on settings info log…" at bounding box center [236, 187] width 473 height 451
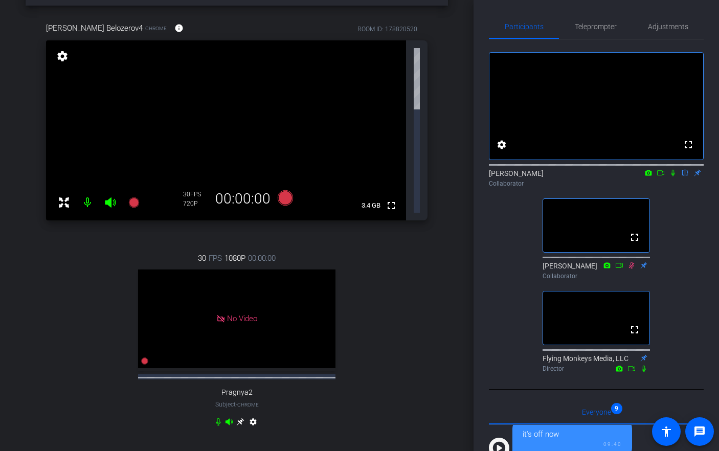
click at [450, 141] on div "TECH CHECK - Joule Everywhere - 108 - BTP account_box grid_on settings info log…" at bounding box center [236, 187] width 473 height 451
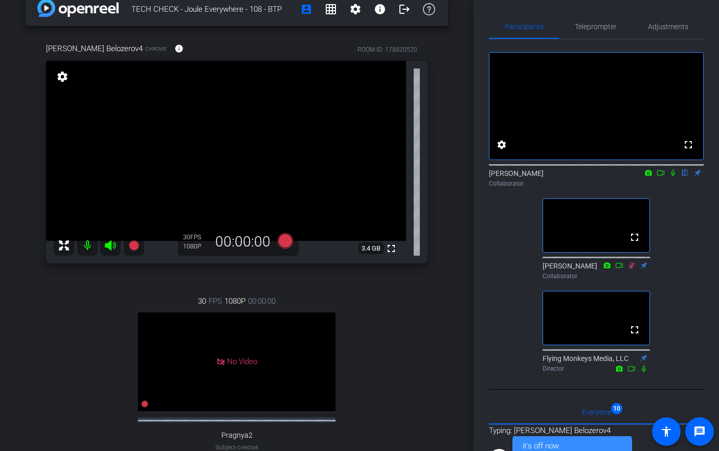
scroll to position [594, 0]
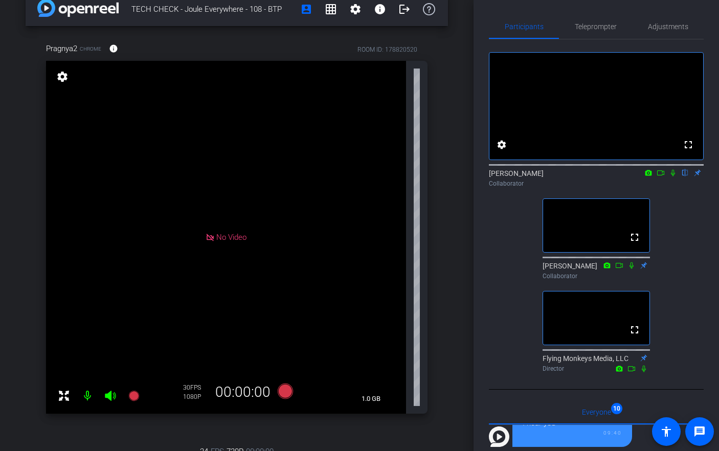
click at [453, 260] on div "TECH CHECK - Joule Everywhere - 108 - BTP account_box grid_on settings info log…" at bounding box center [236, 207] width 473 height 451
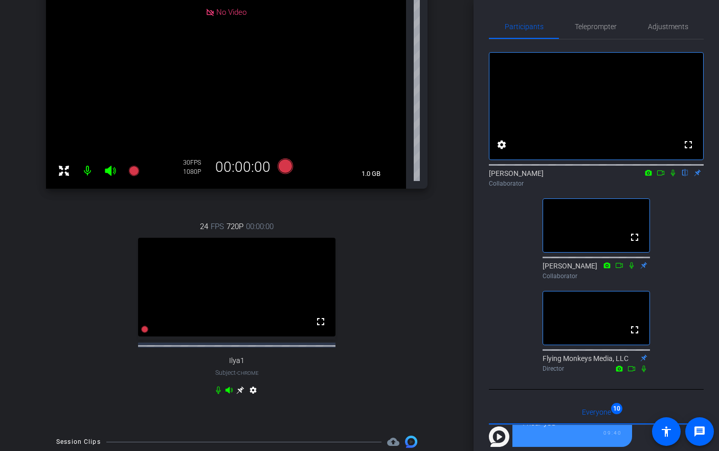
scroll to position [280, 0]
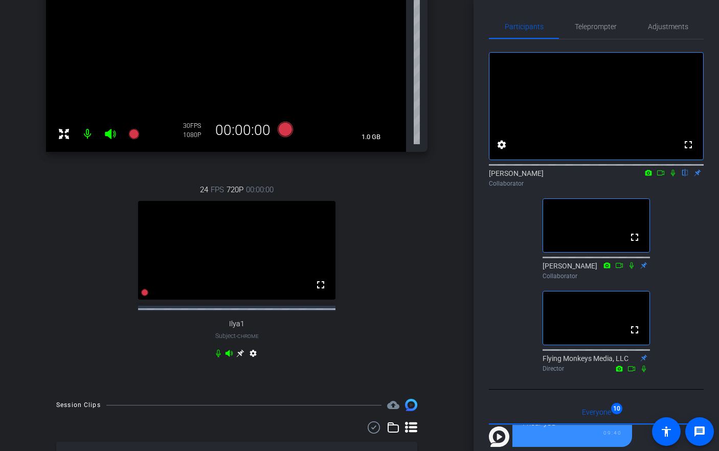
click at [241, 357] on icon at bounding box center [240, 353] width 8 height 8
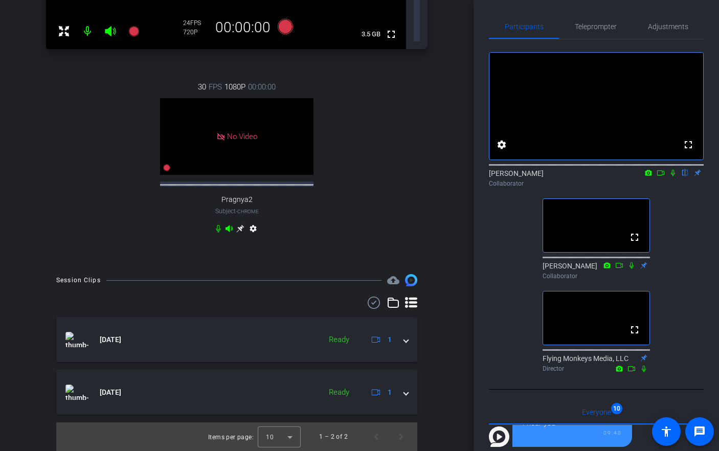
scroll to position [232, 0]
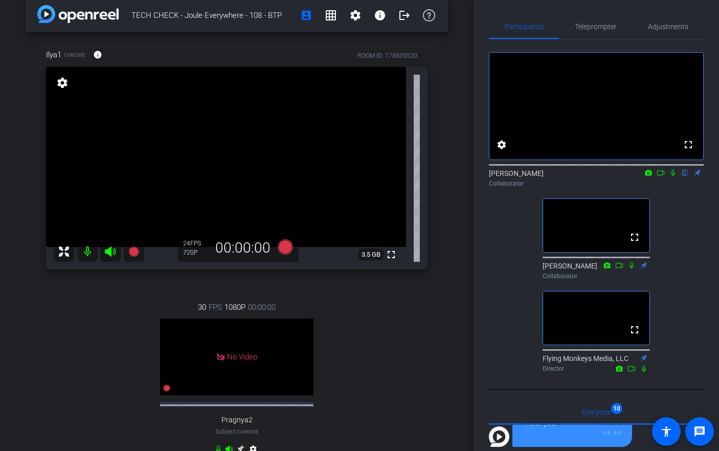
scroll to position [0, 0]
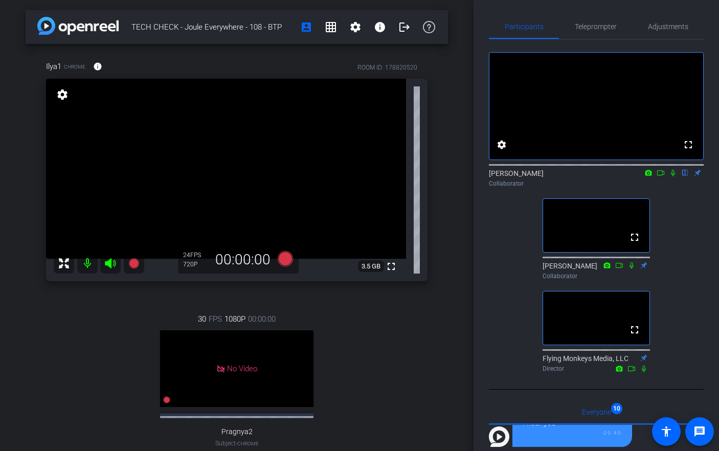
click at [450, 167] on div "TECH CHECK - Joule Everywhere - 108 - BTP account_box grid_on settings info log…" at bounding box center [236, 225] width 473 height 451
click at [657, 30] on span "Adjustments" at bounding box center [668, 26] width 40 height 7
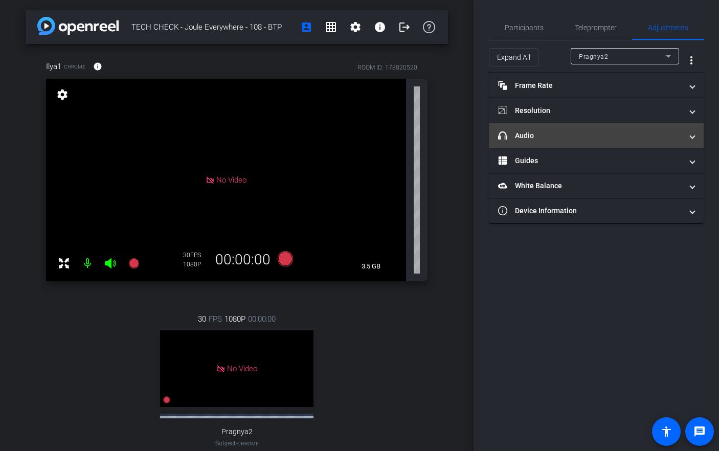
click at [548, 124] on mat-expansion-panel-header "headphone icon Audio" at bounding box center [596, 135] width 215 height 25
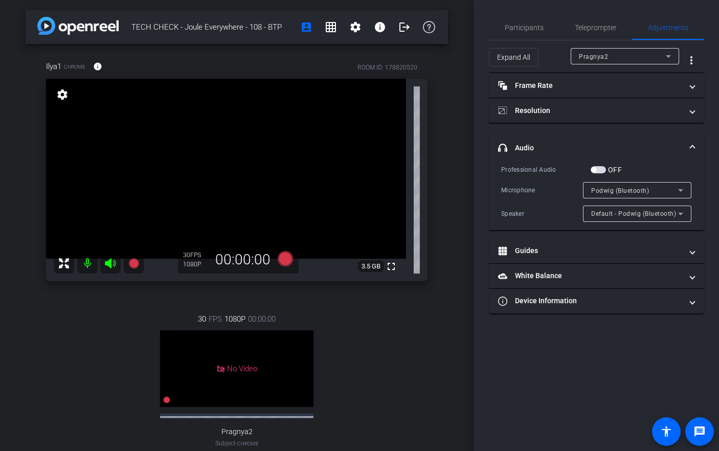
click at [619, 192] on span "Podwig (Bluetooth)" at bounding box center [620, 190] width 58 height 7
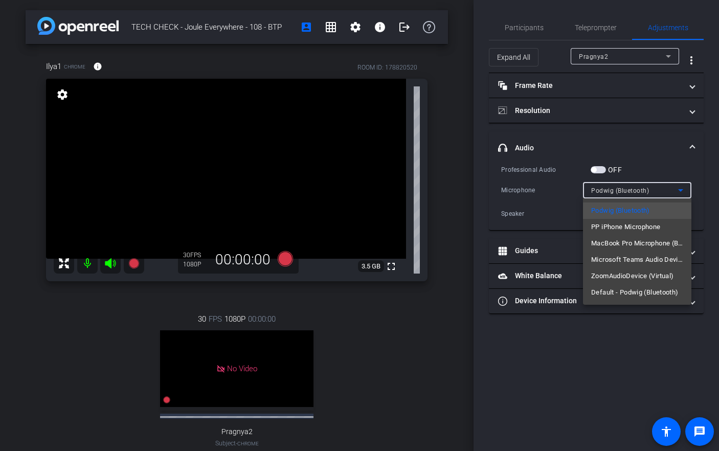
click at [713, 146] on div at bounding box center [359, 225] width 719 height 451
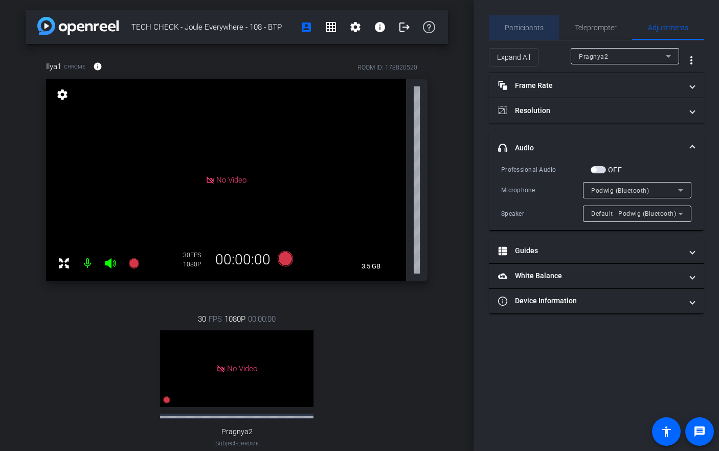
click at [532, 30] on span "Participants" at bounding box center [524, 27] width 39 height 7
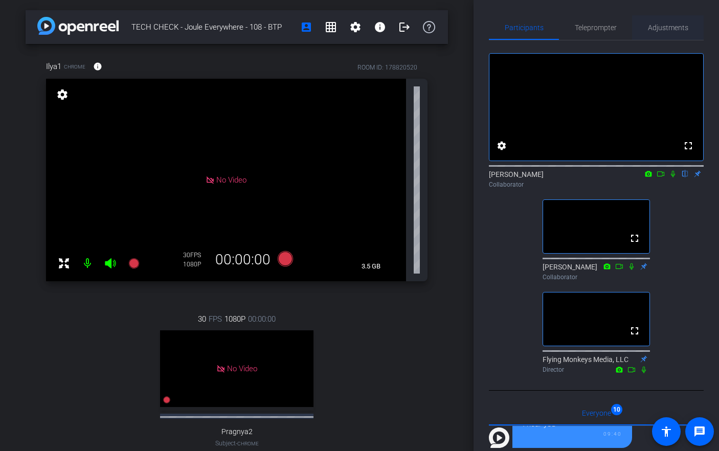
click at [664, 30] on span "Adjustments" at bounding box center [668, 27] width 40 height 7
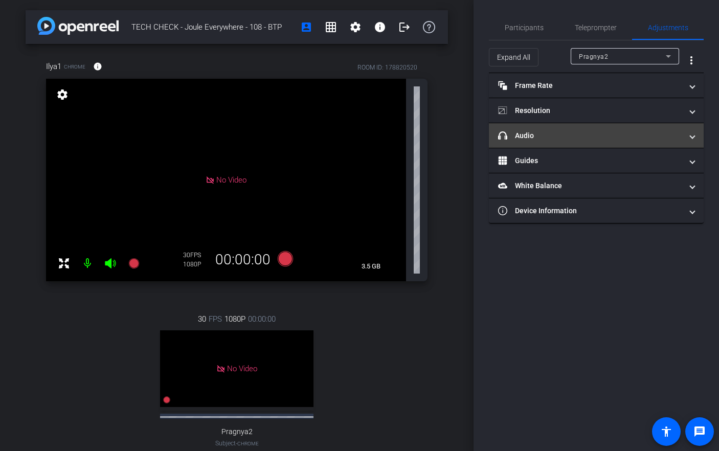
click at [571, 131] on mat-panel-title "headphone icon Audio" at bounding box center [590, 135] width 184 height 11
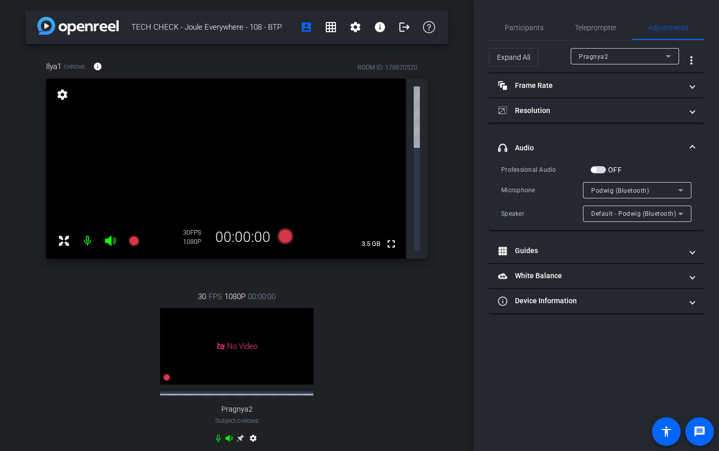
click at [639, 191] on span "Podwig (Bluetooth)" at bounding box center [620, 190] width 58 height 7
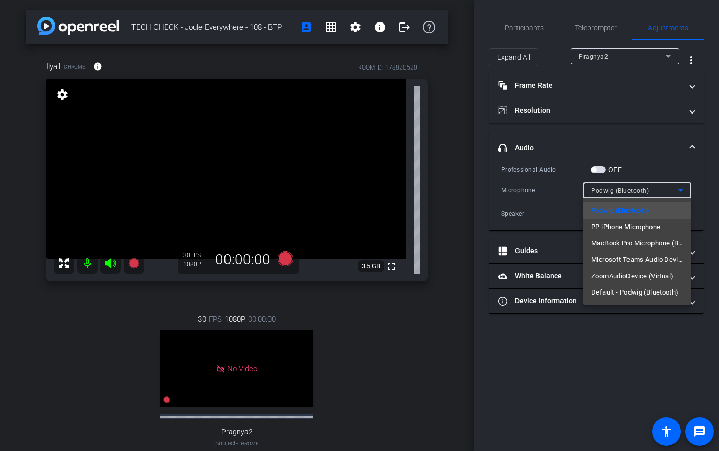
click at [639, 191] on div at bounding box center [359, 225] width 719 height 451
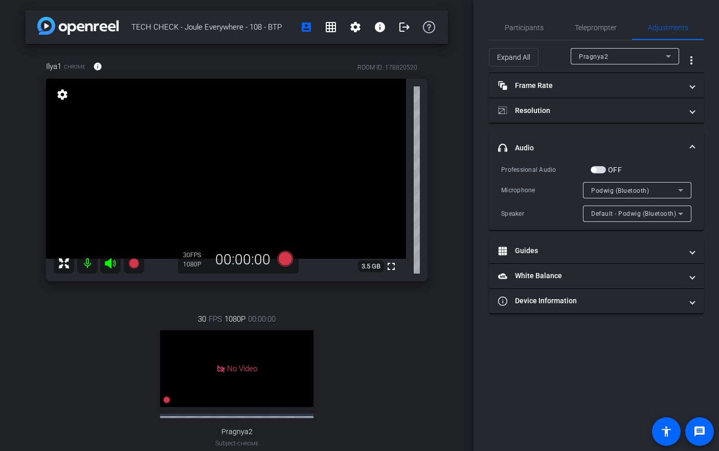
click at [712, 171] on div "Participants Teleprompter Adjustments settings [PERSON_NAME] flip Collaborator …" at bounding box center [595, 225] width 245 height 451
click at [615, 53] on div "Pragnya2" at bounding box center [622, 56] width 87 height 13
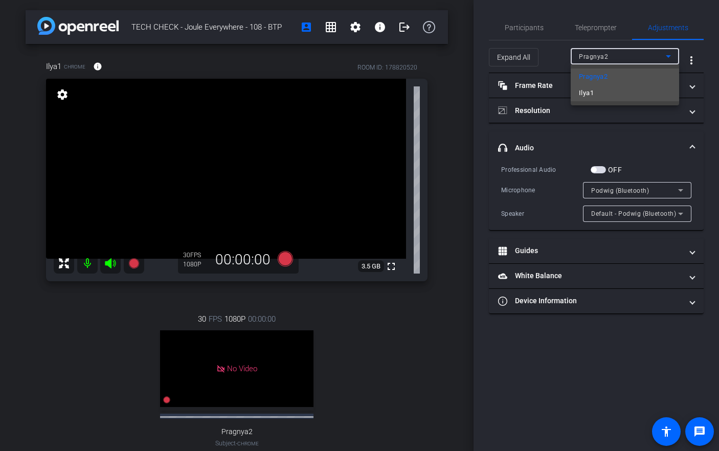
click at [609, 90] on mat-option "Ilya1" at bounding box center [625, 93] width 108 height 16
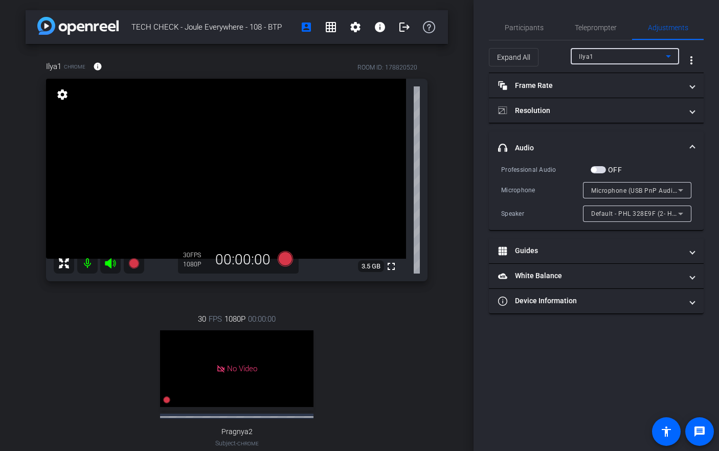
click at [675, 191] on icon at bounding box center [680, 190] width 12 height 12
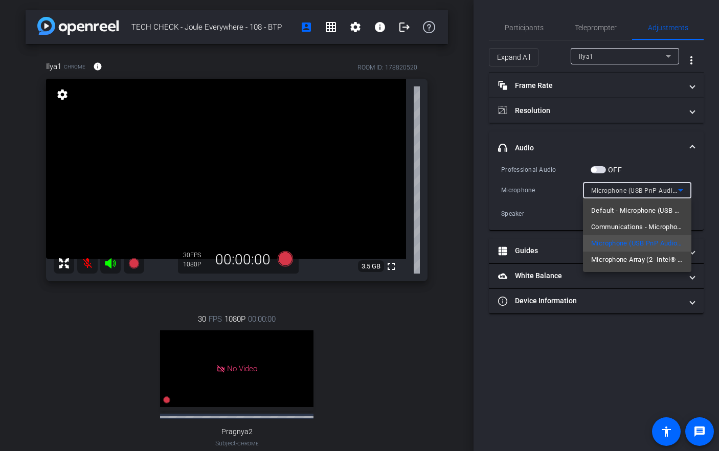
click at [709, 173] on div at bounding box center [359, 225] width 719 height 451
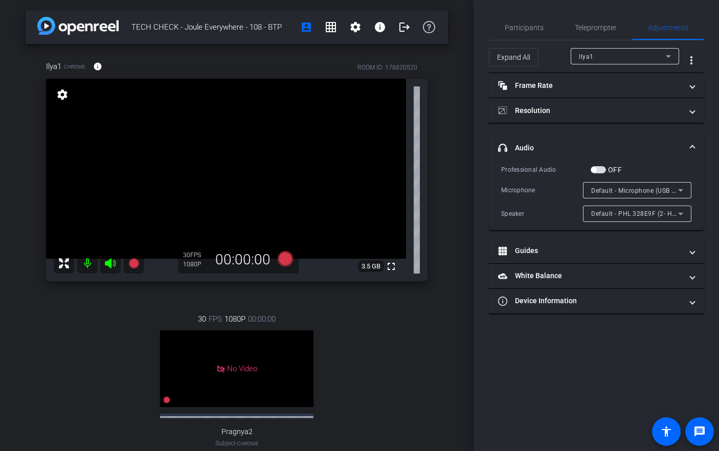
click at [710, 146] on div "Participants Teleprompter Adjustments settings [PERSON_NAME] flip Collaborator …" at bounding box center [595, 225] width 245 height 451
click at [673, 197] on div "Microphone Array (2- Intel® Smart Sound Technologie für digitale Mikrofone)" at bounding box center [637, 190] width 92 height 16
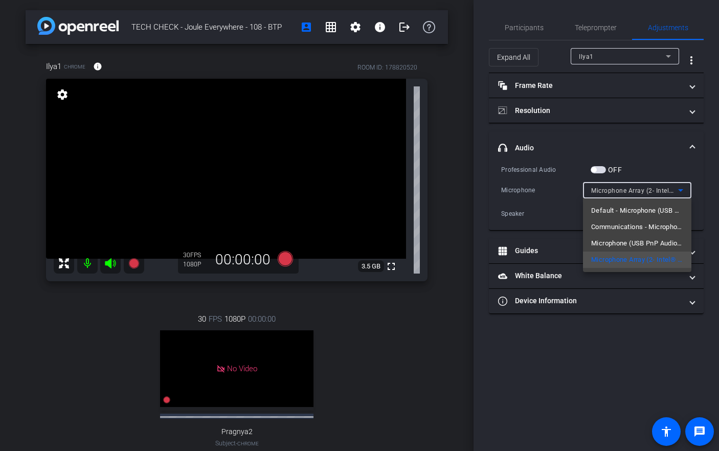
click at [673, 190] on div at bounding box center [359, 225] width 719 height 451
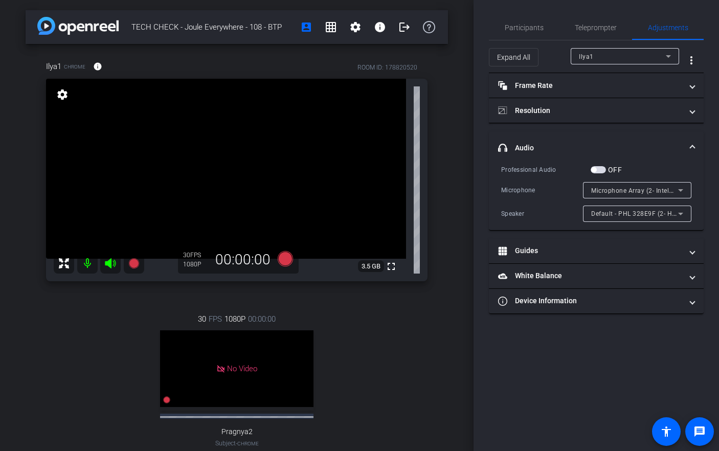
click at [702, 187] on div "Professional Audio OFF Microphone Microphone Array (2- Intel® Smart Sound Techn…" at bounding box center [596, 197] width 215 height 66
click at [28, 252] on div "Ilya1 Chrome info ROOM ID: 178820520 fullscreen settings 3.5 GB 30 FPS 1080P 00…" at bounding box center [237, 270] width 422 height 452
click at [450, 147] on div "TECH CHECK - Joule Everywhere - 108 - BTP account_box grid_on settings info log…" at bounding box center [236, 225] width 473 height 451
click at [644, 57] on div "Pragnya2" at bounding box center [622, 56] width 87 height 13
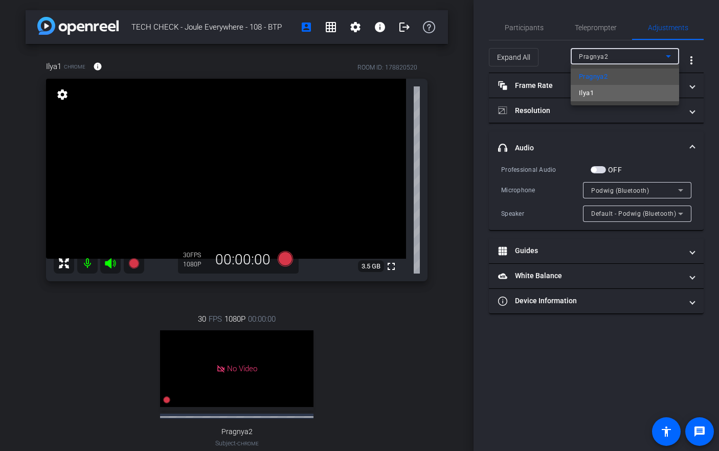
click at [632, 97] on mat-option "Ilya1" at bounding box center [625, 93] width 108 height 16
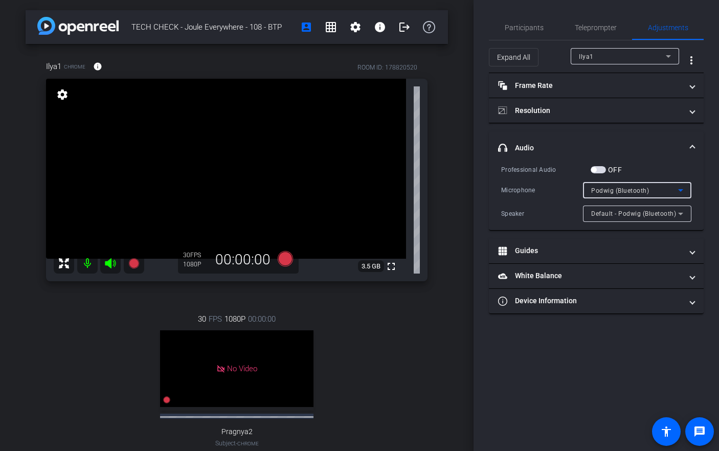
click at [680, 191] on icon at bounding box center [680, 190] width 5 height 3
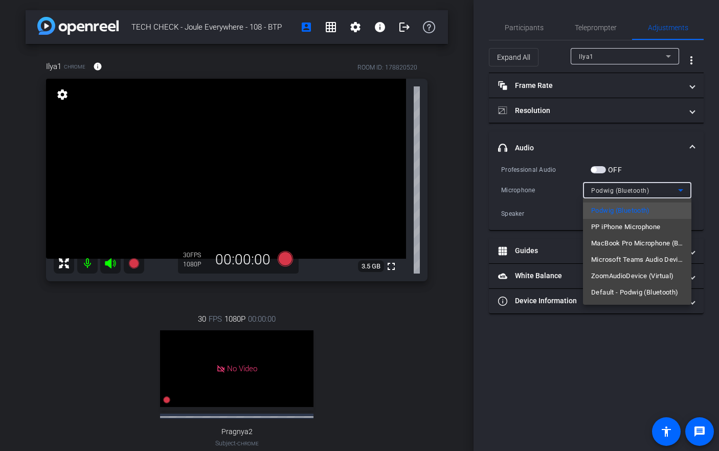
click at [680, 191] on div at bounding box center [359, 225] width 719 height 451
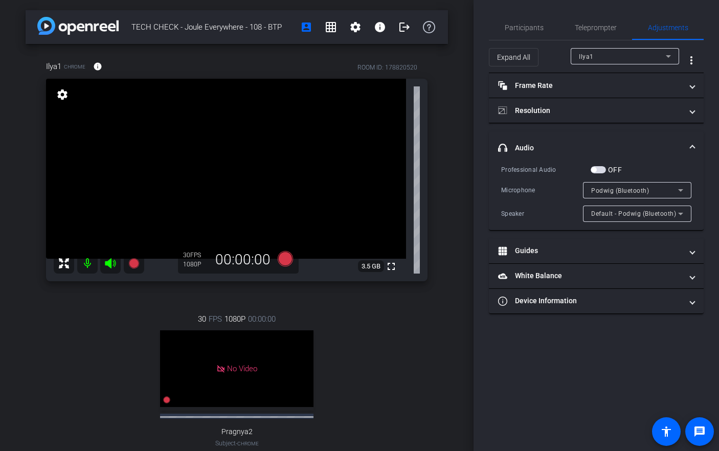
click at [711, 177] on div "Participants Teleprompter Adjustments settings [PERSON_NAME] flip Collaborator …" at bounding box center [595, 225] width 245 height 451
click at [579, 30] on span "Teleprompter" at bounding box center [596, 27] width 42 height 7
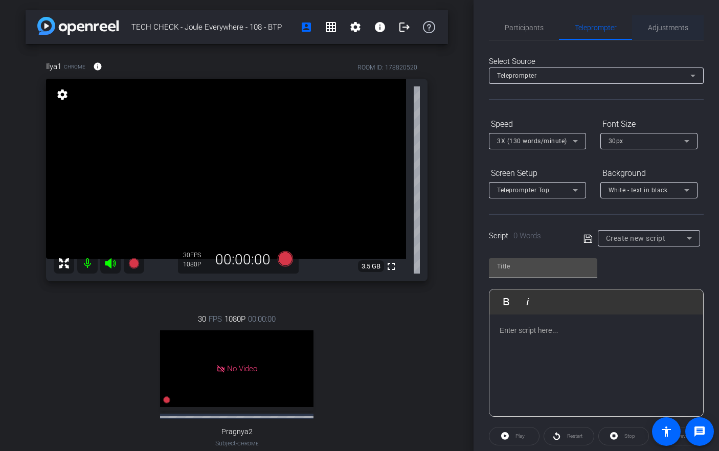
click at [668, 26] on span "Adjustments" at bounding box center [668, 27] width 40 height 7
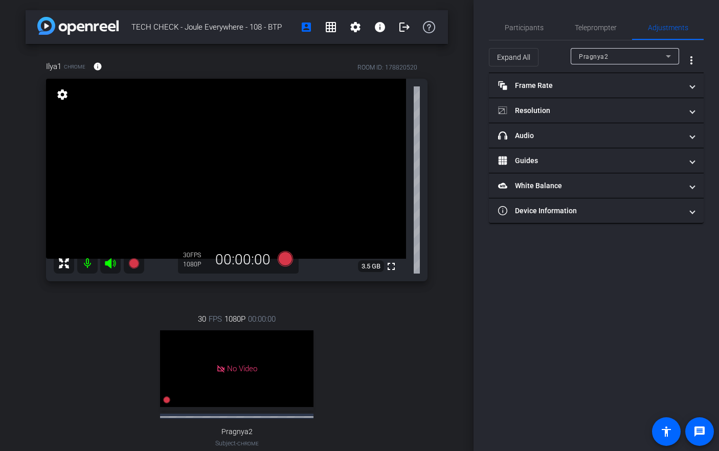
click at [616, 56] on div "Pragnya2" at bounding box center [622, 56] width 87 height 13
click at [525, 24] on span "Participants" at bounding box center [524, 27] width 39 height 7
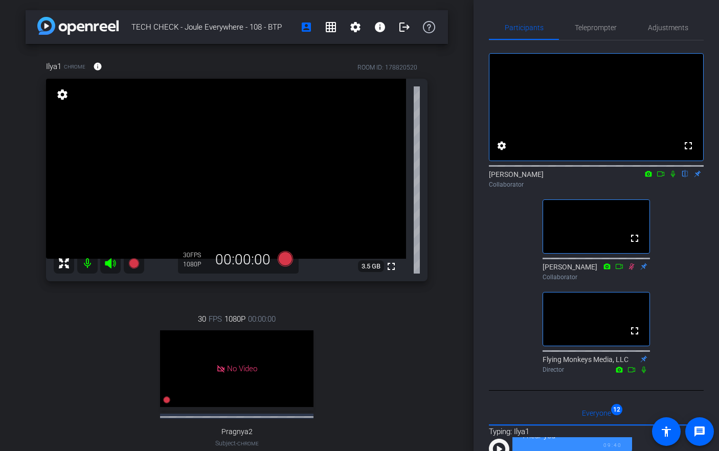
click at [459, 227] on div "TECH CHECK - Joule Everywhere - 108 - BTP account_box grid_on settings info log…" at bounding box center [236, 225] width 473 height 451
click at [447, 213] on div "Ilya1 Chrome info ROOM ID: 178820520 fullscreen settings 3.5 GB 30 FPS 1080P 00…" at bounding box center [237, 270] width 422 height 452
click at [452, 111] on div "TECH CHECK - Joule Everywhere - 108 - BTP account_box grid_on settings info log…" at bounding box center [236, 225] width 473 height 451
click at [453, 164] on div "TECH CHECK - Joule Everywhere - 108 - BTP account_box grid_on settings info log…" at bounding box center [236, 225] width 473 height 451
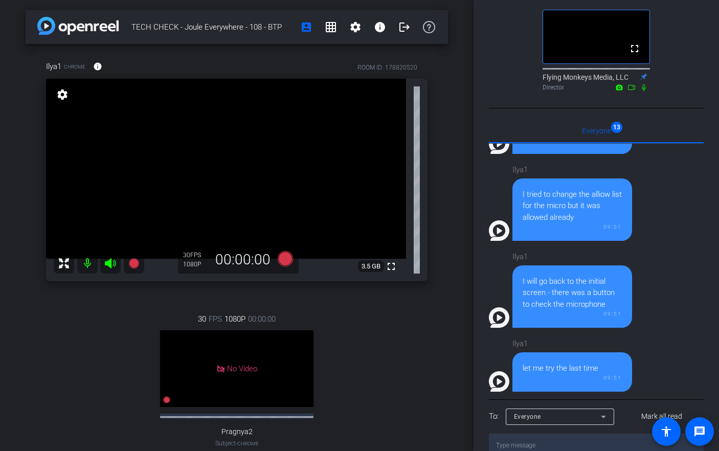
scroll to position [376, 0]
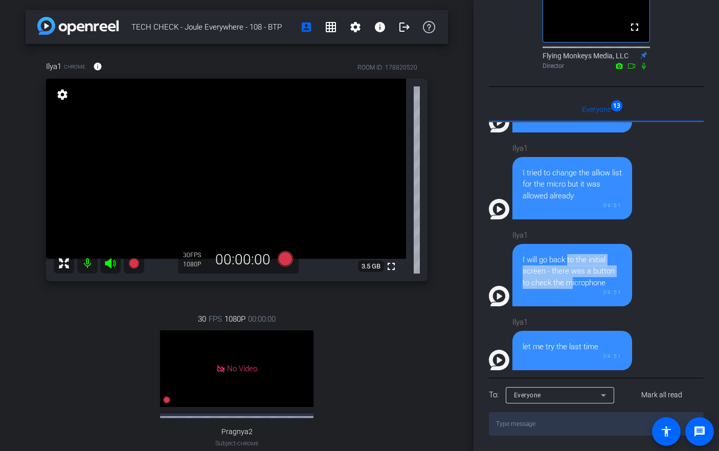
drag, startPoint x: 564, startPoint y: 256, endPoint x: 564, endPoint y: 282, distance: 25.6
click at [564, 281] on div "I will go back to the initial screen - there was a button to check the micropho…" at bounding box center [572, 271] width 99 height 35
click at [564, 282] on div "I will go back to the initial screen - there was a button to check the micropho…" at bounding box center [572, 271] width 99 height 35
drag, startPoint x: 584, startPoint y: 284, endPoint x: 562, endPoint y: 265, distance: 28.3
click at [564, 266] on div "I will go back to the initial screen - there was a button to check the micropho…" at bounding box center [572, 271] width 99 height 35
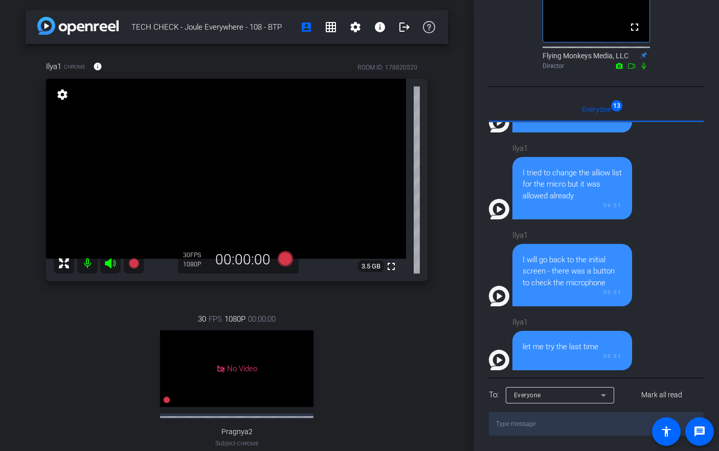
click at [562, 265] on div "I will go back to the initial screen - there was a button to check the micropho…" at bounding box center [572, 271] width 99 height 35
drag, startPoint x: 556, startPoint y: 259, endPoint x: 571, endPoint y: 281, distance: 26.2
click at [570, 278] on div "I will go back to the initial screen - there was a button to check the micropho…" at bounding box center [572, 271] width 99 height 35
click at [571, 281] on div "I will go back to the initial screen - there was a button to check the micropho…" at bounding box center [572, 271] width 99 height 35
drag, startPoint x: 581, startPoint y: 287, endPoint x: 563, endPoint y: 268, distance: 26.8
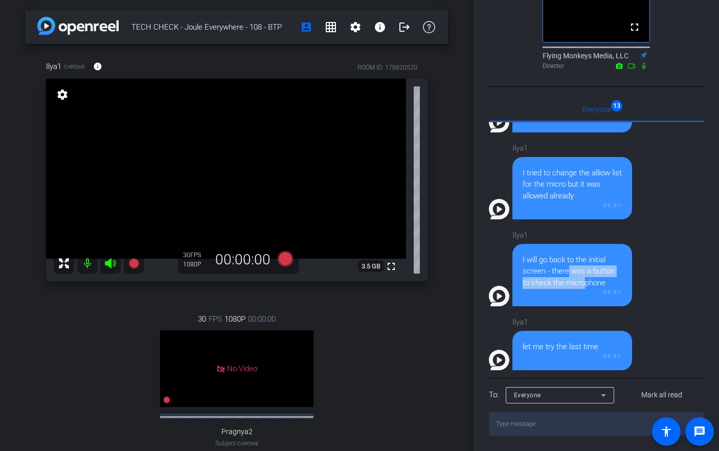
click at [564, 269] on div "I will go back to the initial screen - there was a button to check the micropho…" at bounding box center [572, 271] width 99 height 35
click at [561, 266] on div "I will go back to the initial screen - there was a button to check the micropho…" at bounding box center [572, 271] width 99 height 35
drag, startPoint x: 555, startPoint y: 259, endPoint x: 581, endPoint y: 287, distance: 38.4
click at [580, 287] on div "I will go back to the initial screen - there was a button to check the micropho…" at bounding box center [572, 271] width 99 height 35
click at [581, 288] on div "I will go back to the initial screen - there was a button to check the micropho…" at bounding box center [572, 271] width 99 height 35
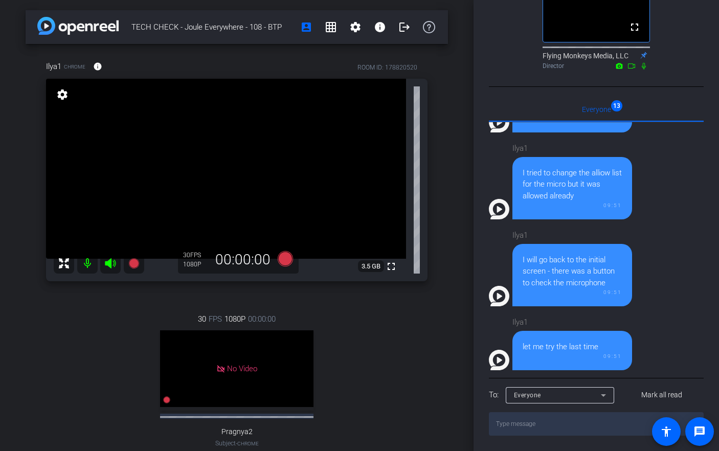
click at [471, 259] on div "TECH CHECK - Joule Everywhere - 108 - BTP account_box grid_on settings info log…" at bounding box center [236, 225] width 473 height 451
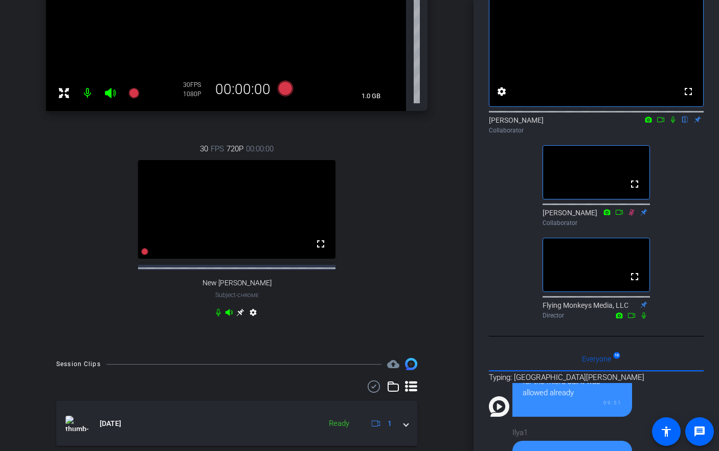
scroll to position [960, 0]
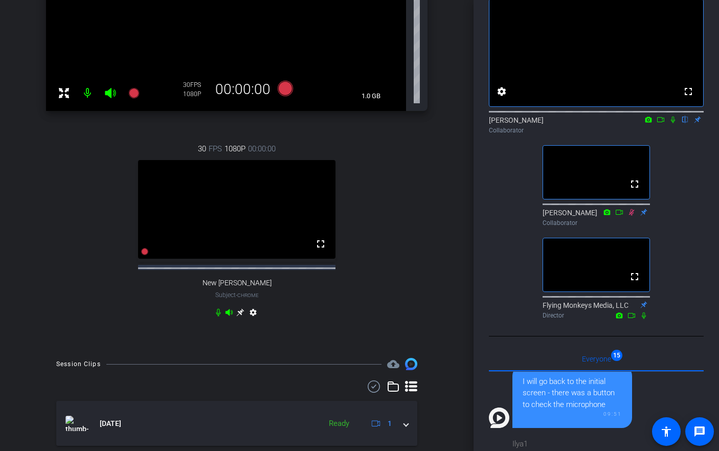
click at [408, 315] on div "30 FPS 1080P 00:00:00 fullscreen New [PERSON_NAME] Subject - Chrome settings" at bounding box center [236, 231] width 381 height 211
click at [47, 191] on div "30 FPS 1080P 00:00:00 fullscreen New [PERSON_NAME] Subject - Chrome settings" at bounding box center [236, 231] width 381 height 211
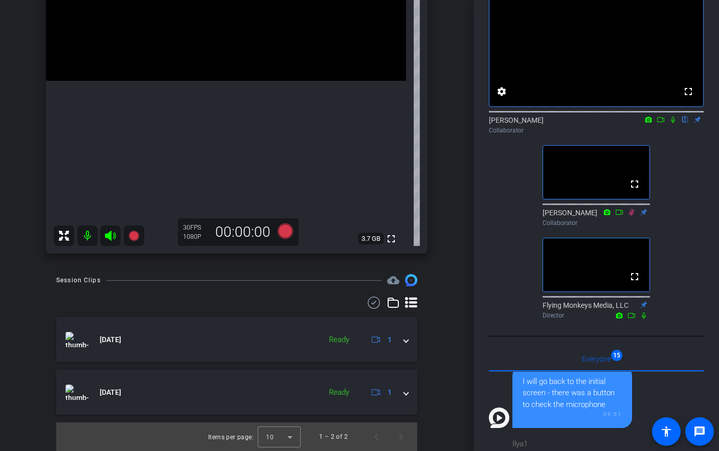
scroll to position [0, 0]
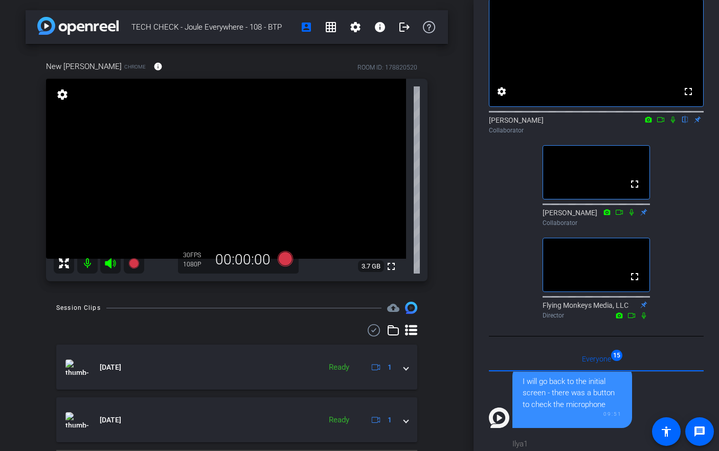
click at [12, 243] on div "TECH CHECK - Joule Everywhere - 108 - BTP account_box grid_on settings info log…" at bounding box center [236, 225] width 473 height 451
click at [429, 203] on div "New [PERSON_NAME] Chrome info ROOM ID: 178820520 fullscreen settings 3.7 GB 30 …" at bounding box center [237, 167] width 422 height 247
click at [461, 185] on div "TECH CHECK - Joule Everywhere - 108 - BTP account_box grid_on settings info log…" at bounding box center [236, 225] width 473 height 451
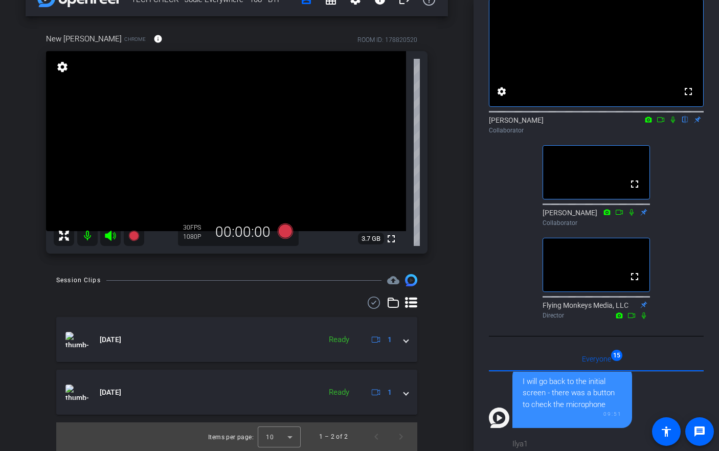
click at [457, 174] on div "TECH CHECK - Joule Everywhere - 108 - BTP account_box grid_on settings info log…" at bounding box center [236, 197] width 473 height 451
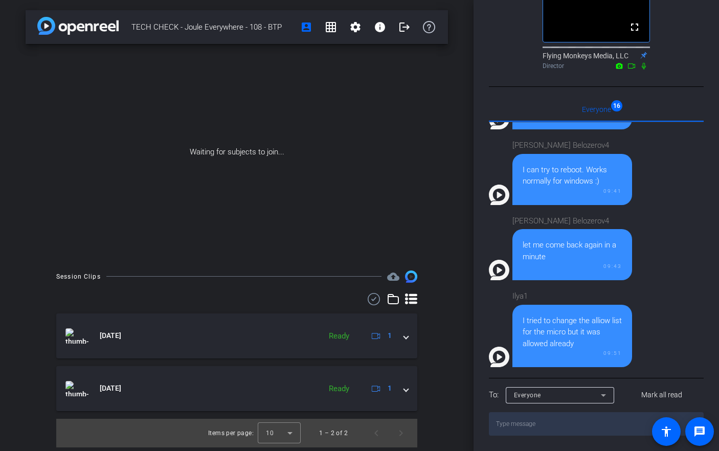
scroll to position [1024, 0]
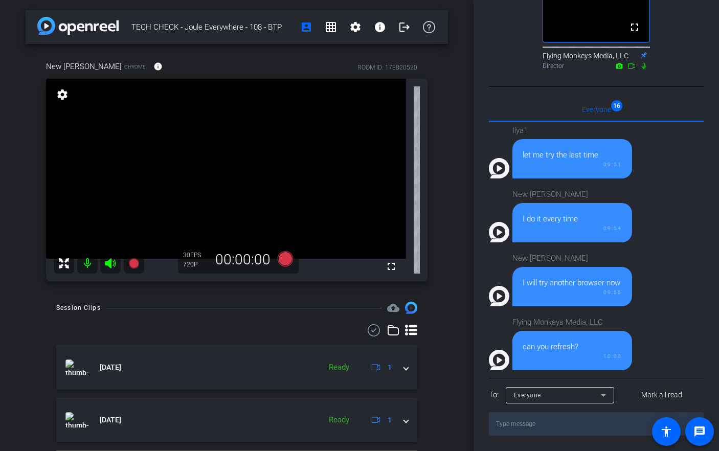
click at [454, 229] on div "TECH CHECK - Joule Everywhere - 108 - BTP account_box grid_on settings info log…" at bounding box center [236, 225] width 473 height 451
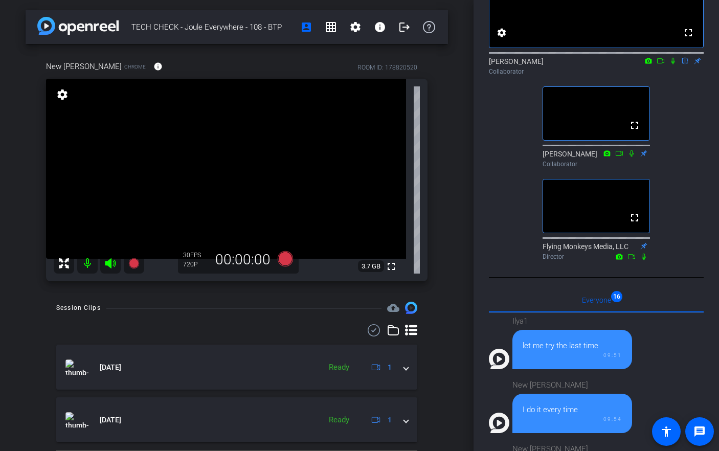
scroll to position [0, 0]
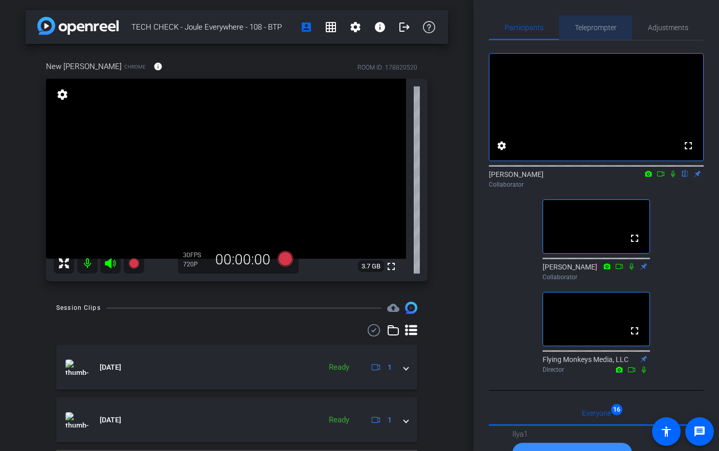
click at [588, 26] on span "Teleprompter" at bounding box center [596, 27] width 42 height 7
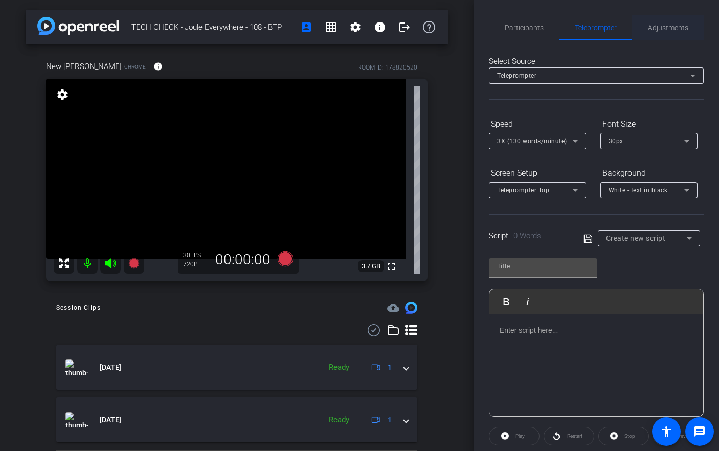
click at [662, 26] on span "Adjustments" at bounding box center [668, 27] width 40 height 7
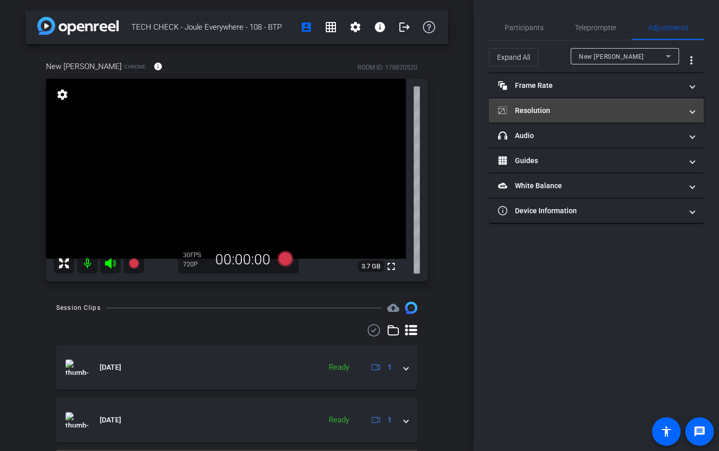
click at [582, 113] on mat-panel-title "Resolution" at bounding box center [590, 110] width 184 height 11
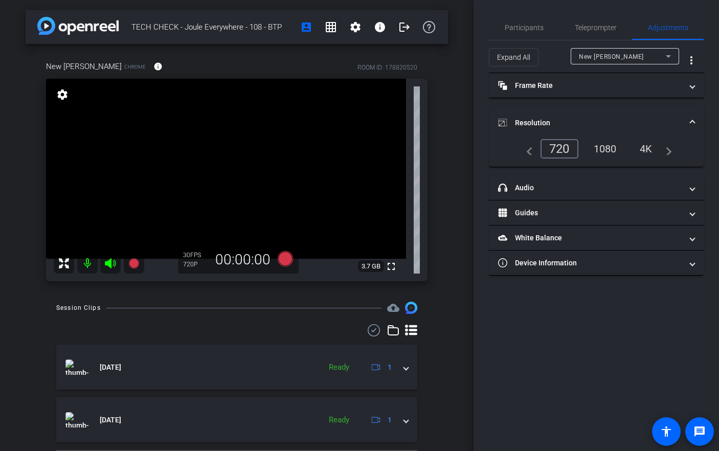
click at [602, 157] on div "navigate_before 720 1080 4K navigate_next" at bounding box center [596, 148] width 151 height 19
click at [609, 151] on div "1080" at bounding box center [605, 148] width 38 height 17
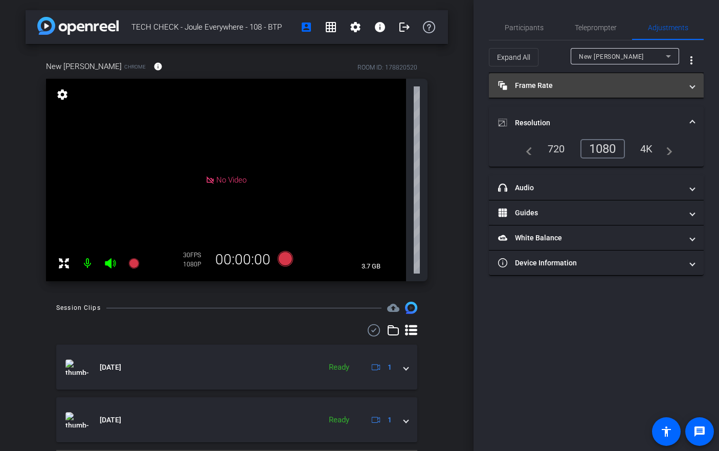
click at [689, 82] on span "Frame Rate Frame Rate" at bounding box center [594, 85] width 192 height 11
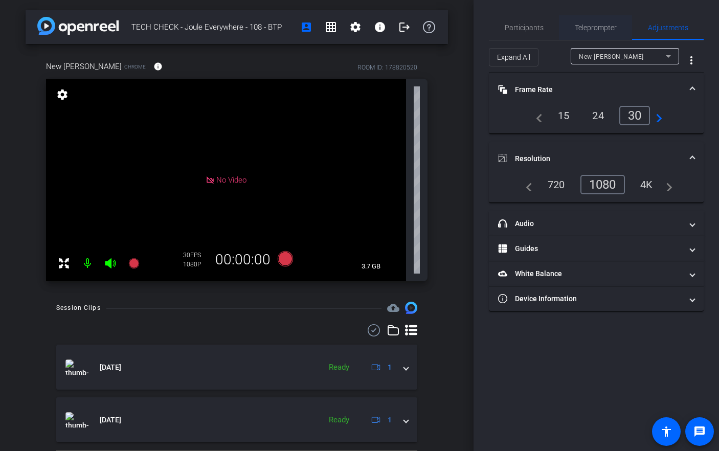
click at [591, 26] on span "Teleprompter" at bounding box center [596, 27] width 42 height 7
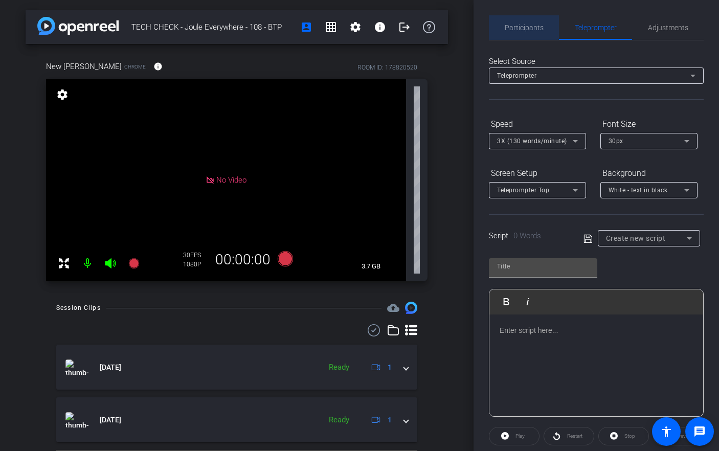
click at [523, 25] on span "Participants" at bounding box center [524, 27] width 39 height 7
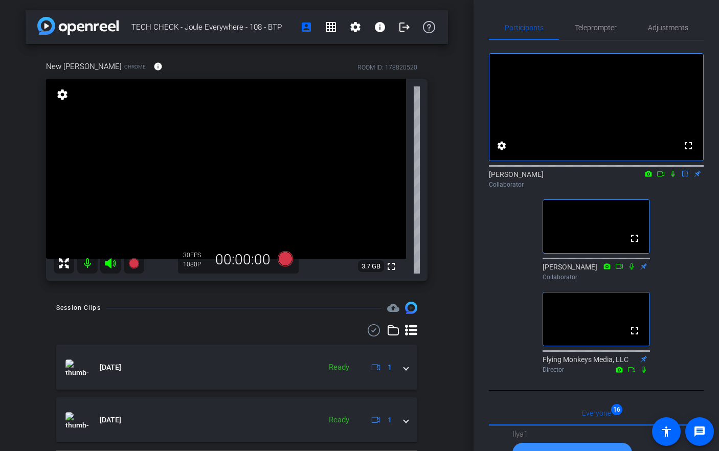
click at [439, 223] on div "New [PERSON_NAME] Chrome info ROOM ID: 178820520 fullscreen settings 3.7 GB 30 …" at bounding box center [237, 167] width 422 height 247
click at [462, 230] on div "TECH CHECK - Joule Everywhere - 108 - BTP account_box grid_on settings info log…" at bounding box center [236, 225] width 473 height 451
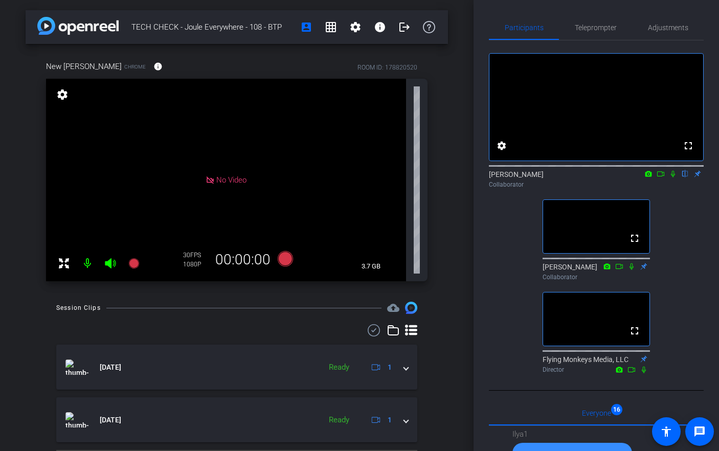
click at [29, 282] on div "New [PERSON_NAME] Chrome info ROOM ID: 178820520 No Video settings 3.7 GB 30 FP…" at bounding box center [237, 167] width 422 height 247
